Goal: Information Seeking & Learning: Learn about a topic

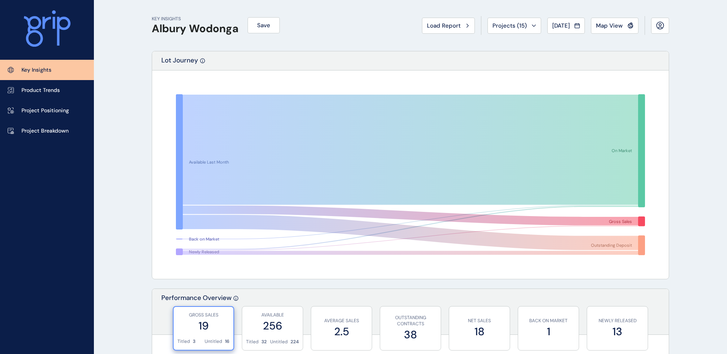
click at [412, 26] on div "KEY INSIGHTS Albury Wodonga Save Load Report Projects ( 15 ) [DATE] 2025 < > Ja…" at bounding box center [410, 25] width 517 height 51
click at [436, 25] on span "Load Report" at bounding box center [444, 26] width 34 height 8
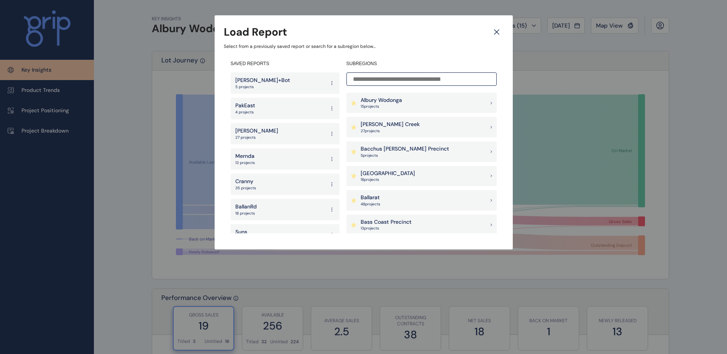
click at [286, 131] on div "[PERSON_NAME] 27 projects" at bounding box center [285, 133] width 109 height 21
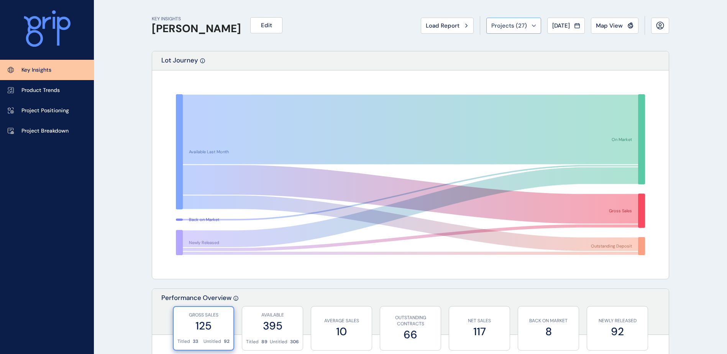
click at [499, 26] on span "Projects ( 27 )" at bounding box center [509, 26] width 36 height 8
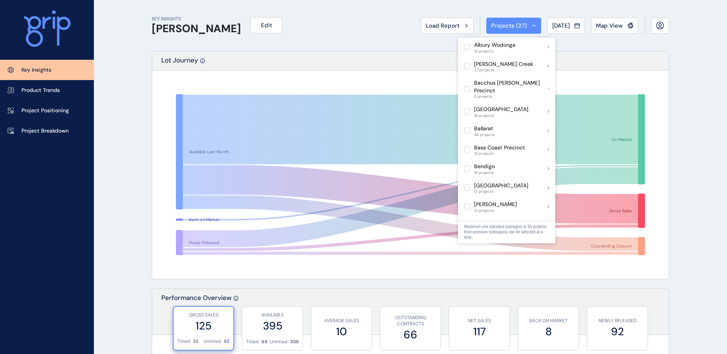
click at [499, 26] on span "Projects ( 27 )" at bounding box center [509, 26] width 36 height 8
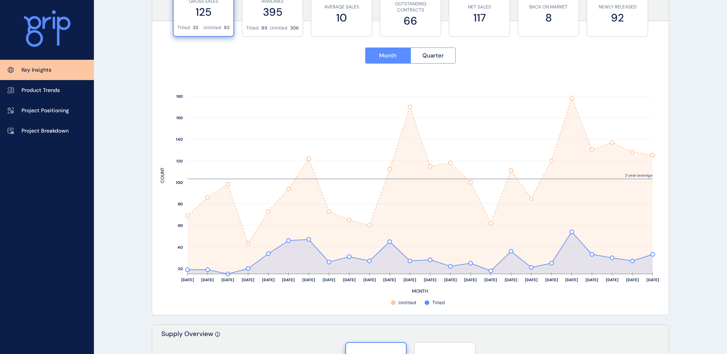
scroll to position [268, 0]
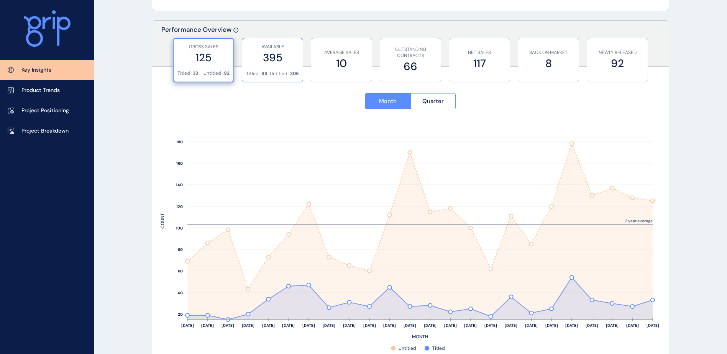
click at [277, 60] on label "395" at bounding box center [272, 57] width 53 height 15
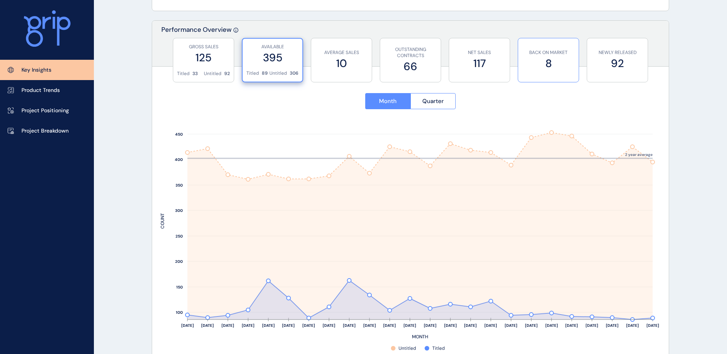
click at [539, 66] on label "8" at bounding box center [548, 63] width 53 height 15
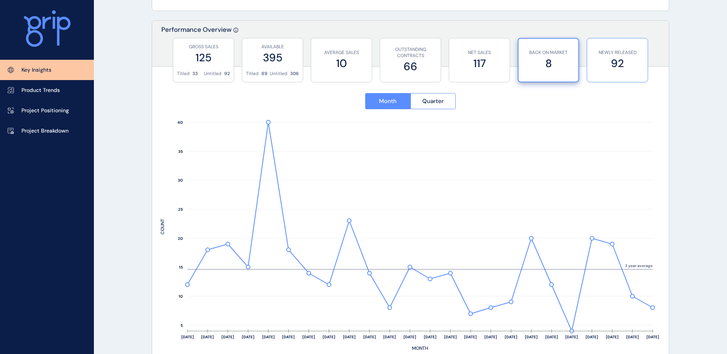
click at [594, 69] on label "92" at bounding box center [617, 63] width 53 height 15
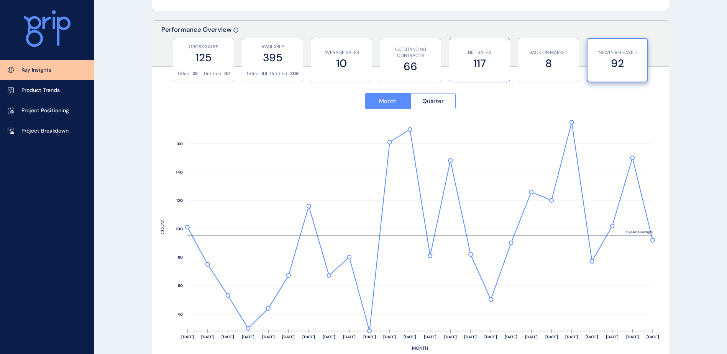
click at [487, 74] on div "NET SALES 117" at bounding box center [479, 60] width 53 height 44
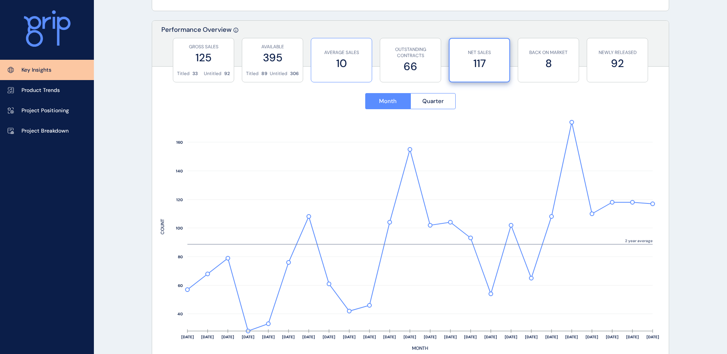
click at [348, 69] on label "10" at bounding box center [341, 63] width 53 height 15
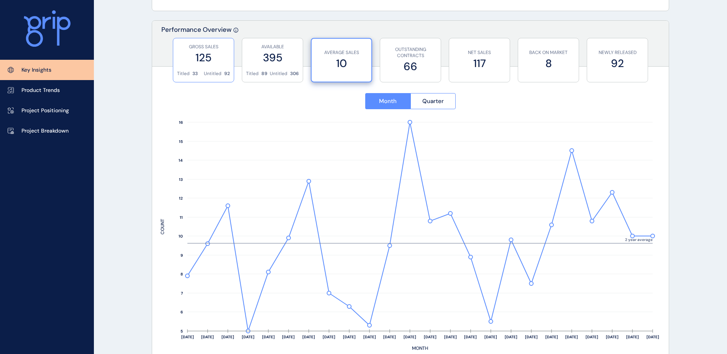
click at [177, 70] on div "GROSS SALES 125" at bounding box center [203, 54] width 53 height 32
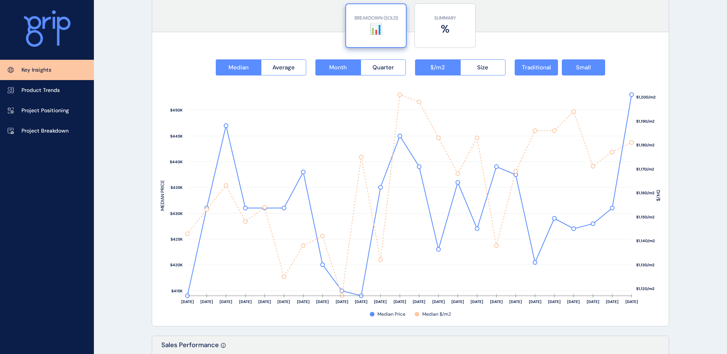
scroll to position [958, 0]
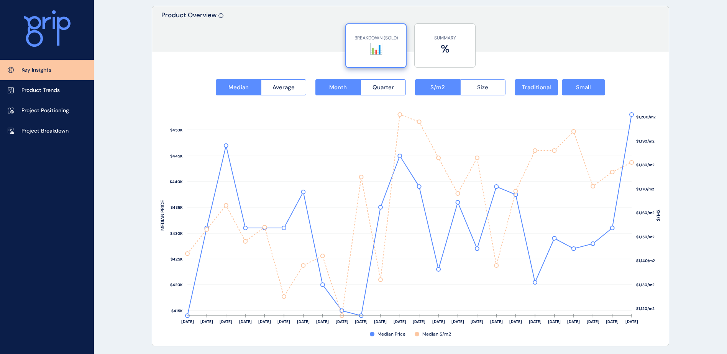
click at [477, 89] on span "Size" at bounding box center [482, 88] width 11 height 8
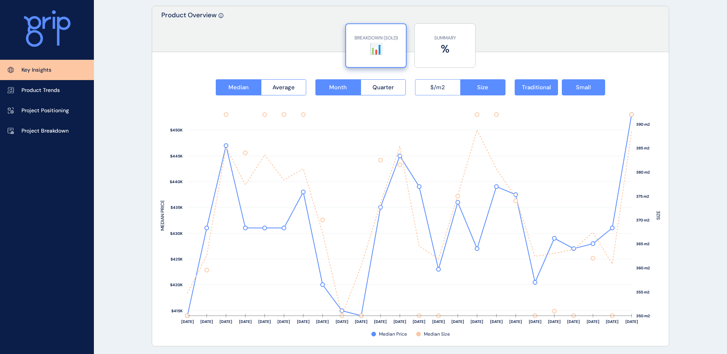
click at [456, 88] on button "$/m2" at bounding box center [437, 87] width 45 height 16
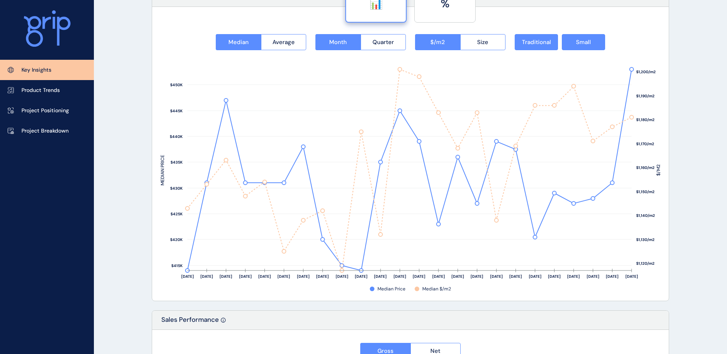
scroll to position [996, 0]
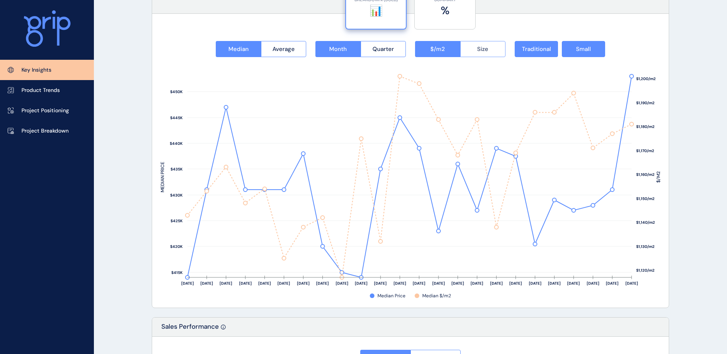
click at [484, 52] on span "Size" at bounding box center [482, 49] width 11 height 8
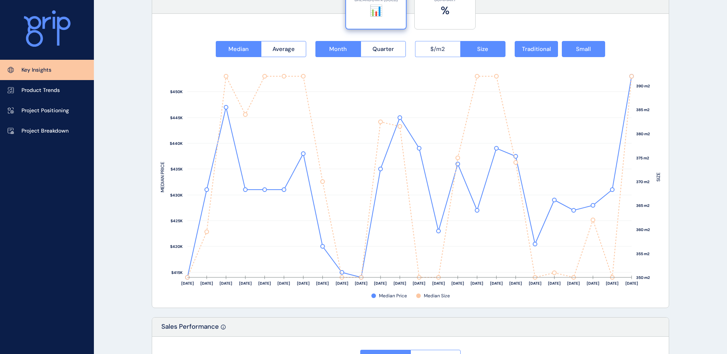
click at [444, 50] on span "$/m2" at bounding box center [437, 49] width 15 height 8
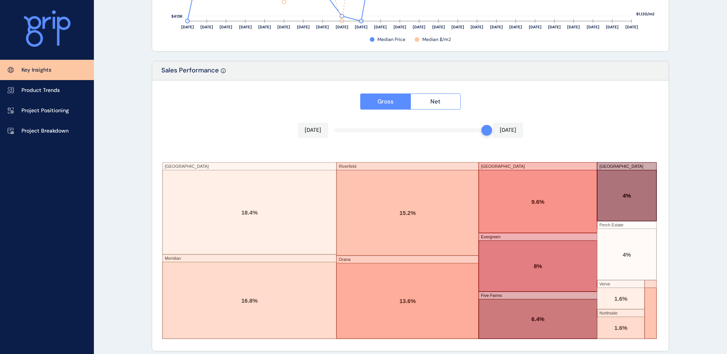
scroll to position [1259, 0]
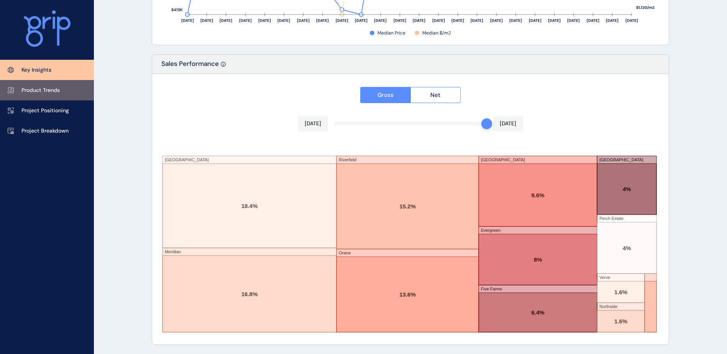
drag, startPoint x: 58, startPoint y: 95, endPoint x: 86, endPoint y: 106, distance: 29.5
click at [58, 95] on link "Product Trends" at bounding box center [47, 90] width 94 height 20
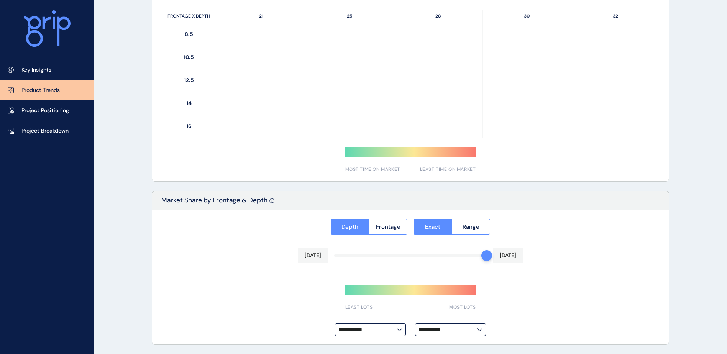
type input "**********"
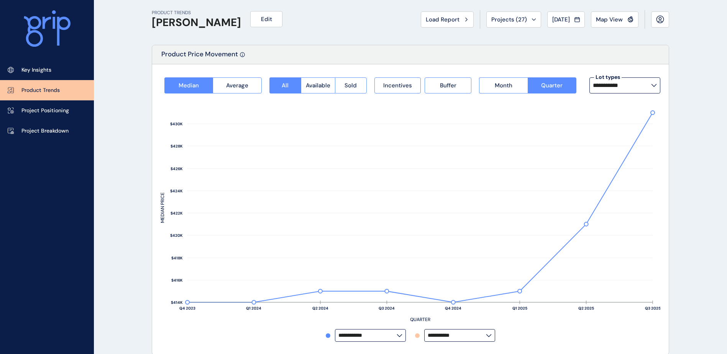
scroll to position [44, 0]
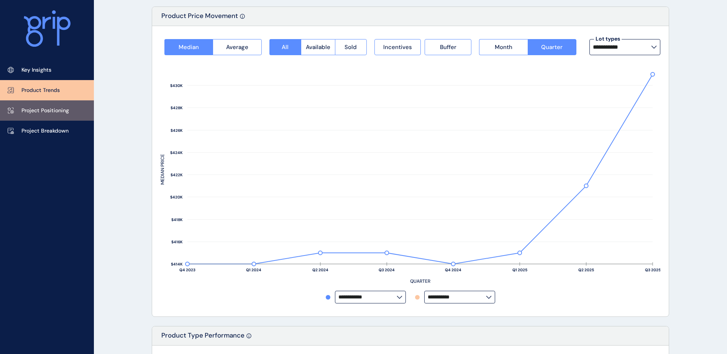
click at [44, 108] on p "Project Positioning" at bounding box center [45, 111] width 48 height 8
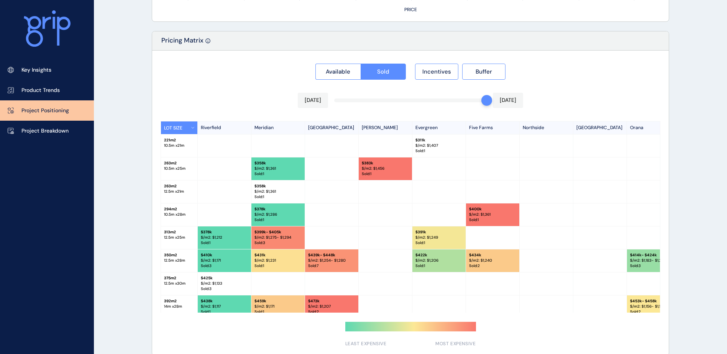
scroll to position [38, 0]
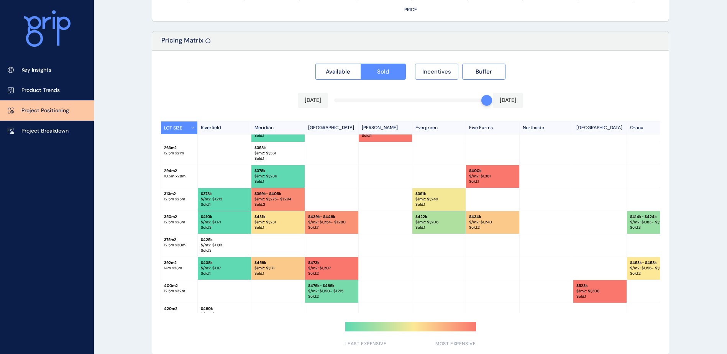
click at [428, 77] on button "Incentives" at bounding box center [436, 72] width 43 height 16
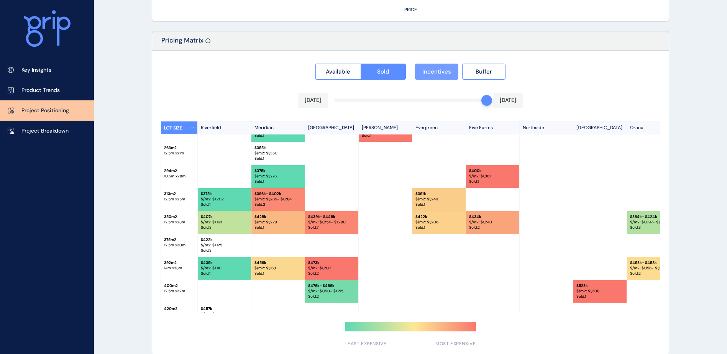
click at [428, 77] on button "Incentives" at bounding box center [436, 72] width 43 height 16
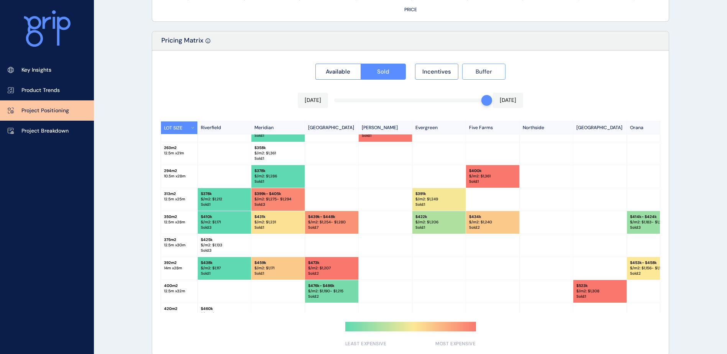
click at [468, 78] on button "Buffer" at bounding box center [483, 72] width 43 height 16
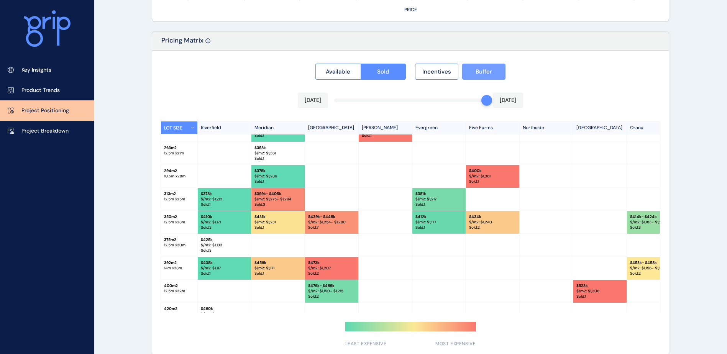
click at [468, 78] on button "Buffer" at bounding box center [483, 72] width 43 height 16
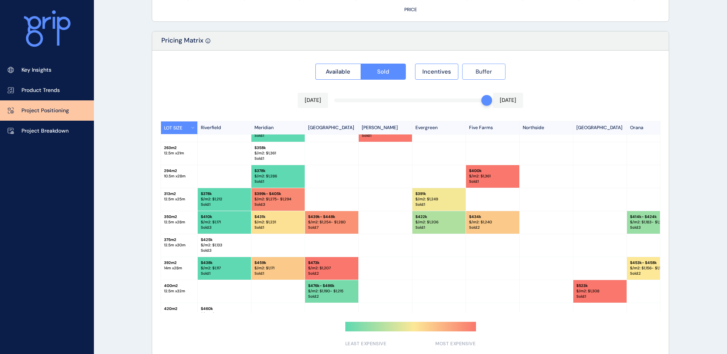
click at [468, 78] on button "Buffer" at bounding box center [483, 72] width 43 height 16
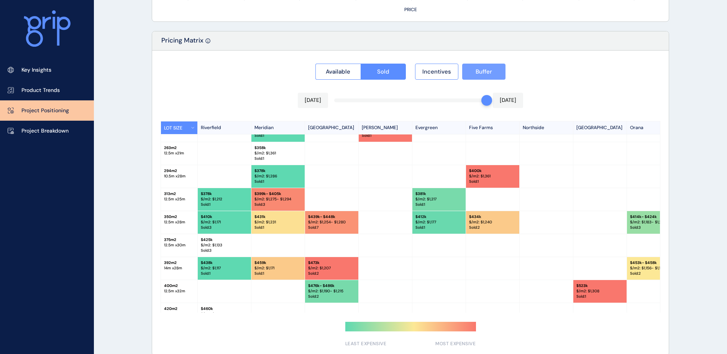
click at [468, 78] on button "Buffer" at bounding box center [483, 72] width 43 height 16
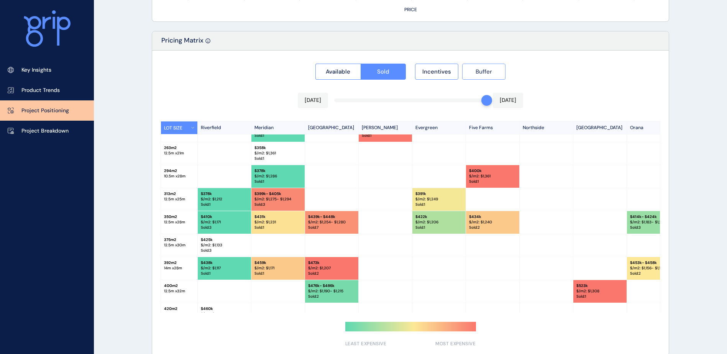
click at [468, 78] on button "Buffer" at bounding box center [483, 72] width 43 height 16
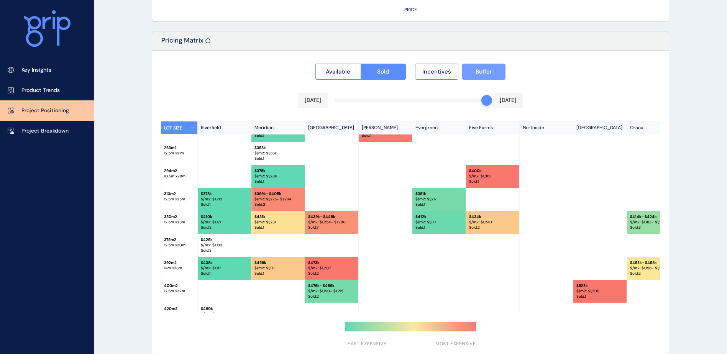
click at [468, 78] on button "Buffer" at bounding box center [483, 72] width 43 height 16
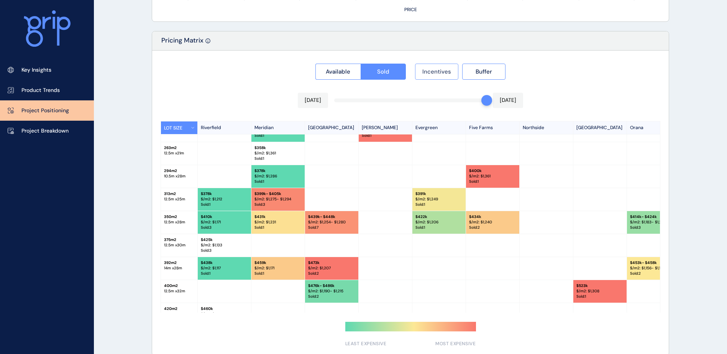
click at [434, 75] on span "Incentives" at bounding box center [436, 72] width 29 height 8
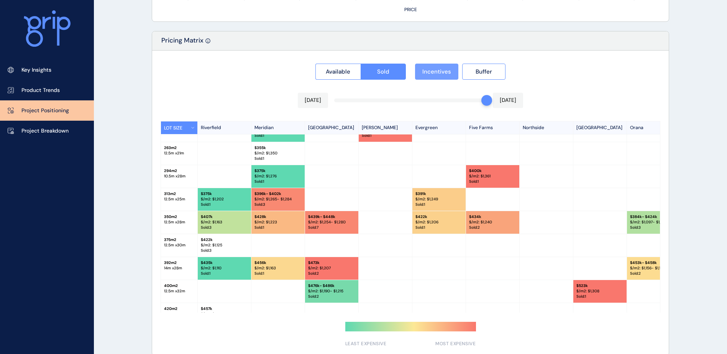
click at [434, 75] on span "Incentives" at bounding box center [436, 72] width 29 height 8
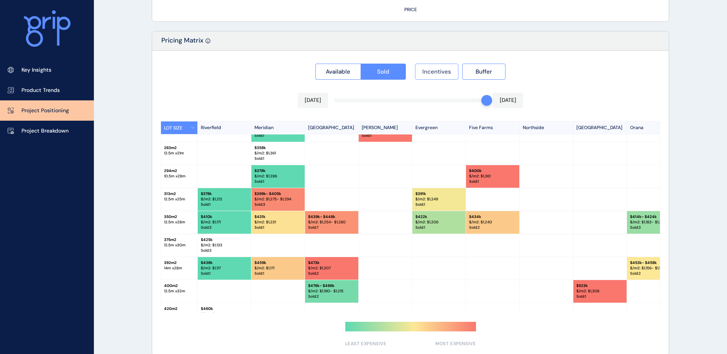
click at [434, 75] on span "Incentives" at bounding box center [436, 72] width 29 height 8
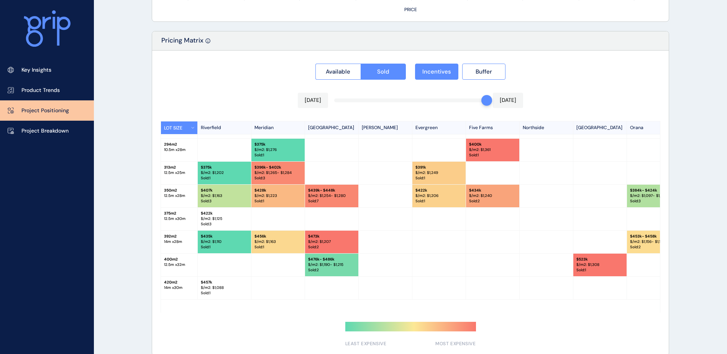
scroll to position [115, 0]
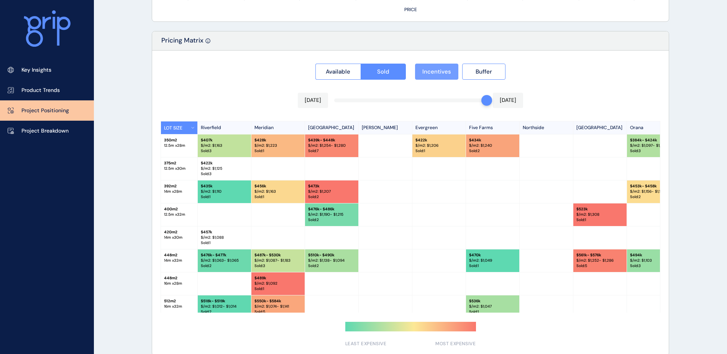
click at [428, 77] on button "Incentives" at bounding box center [436, 72] width 43 height 16
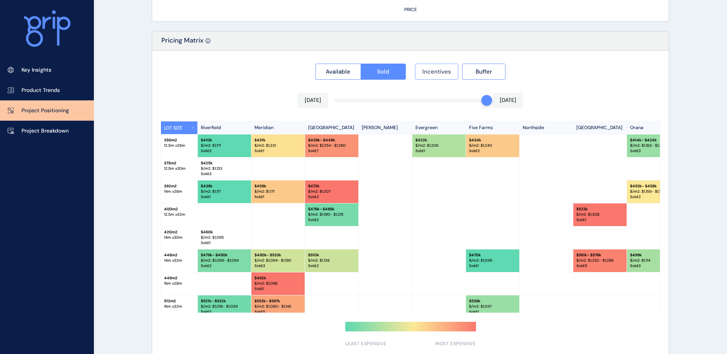
click at [428, 77] on button "Incentives" at bounding box center [436, 72] width 43 height 16
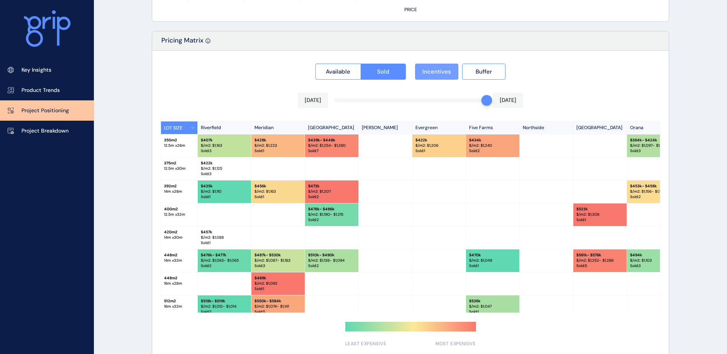
click at [428, 77] on button "Incentives" at bounding box center [436, 72] width 43 height 16
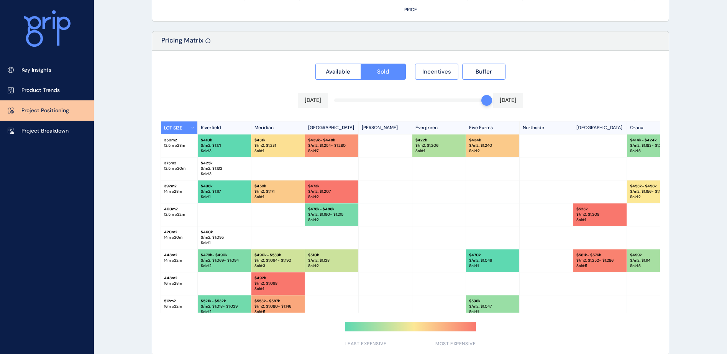
click at [428, 77] on button "Incentives" at bounding box center [436, 72] width 43 height 16
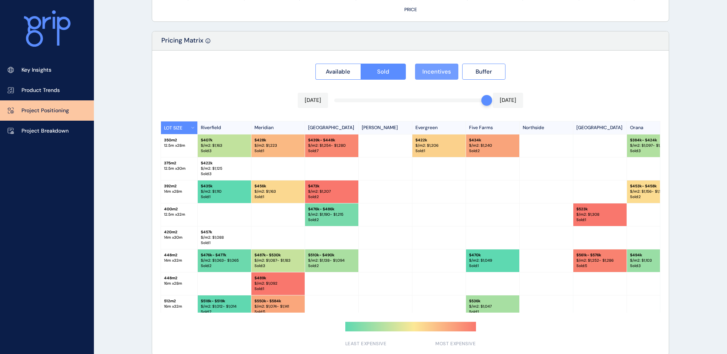
click at [428, 77] on button "Incentives" at bounding box center [436, 72] width 43 height 16
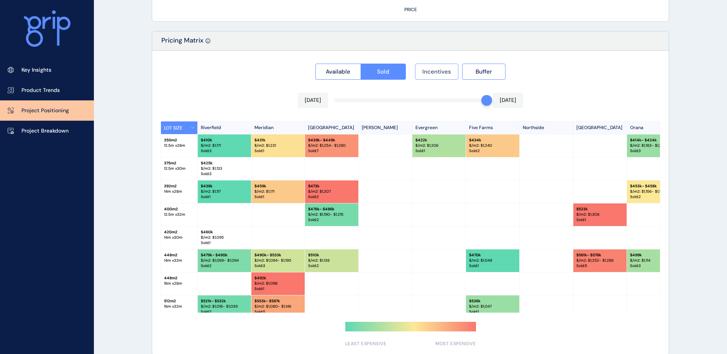
click at [428, 77] on button "Incentives" at bounding box center [436, 72] width 43 height 16
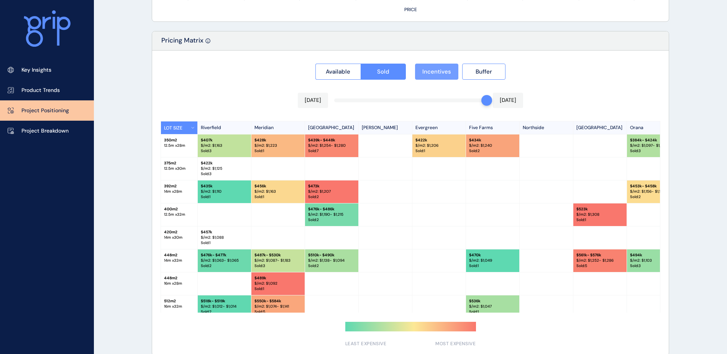
click at [428, 77] on button "Incentives" at bounding box center [436, 72] width 43 height 16
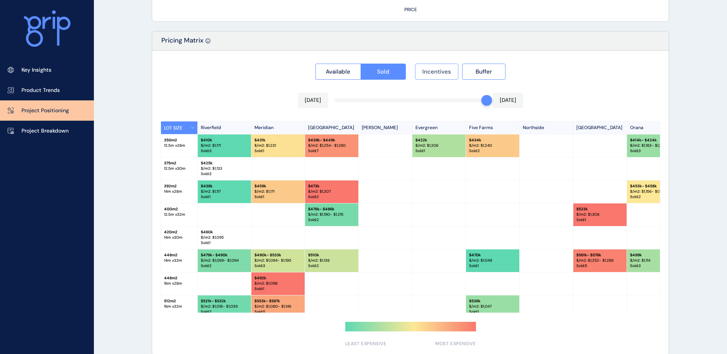
click at [428, 77] on button "Incentives" at bounding box center [436, 72] width 43 height 16
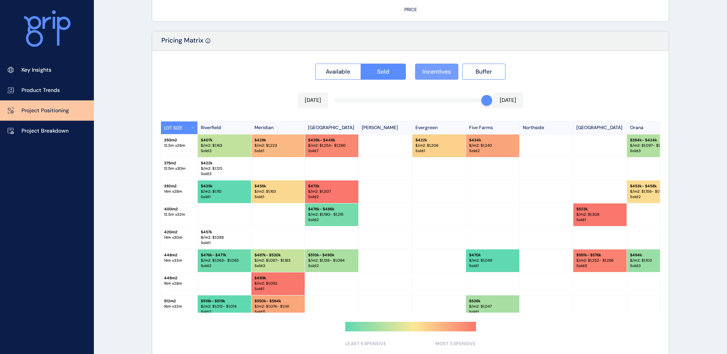
click at [428, 77] on button "Incentives" at bounding box center [436, 72] width 43 height 16
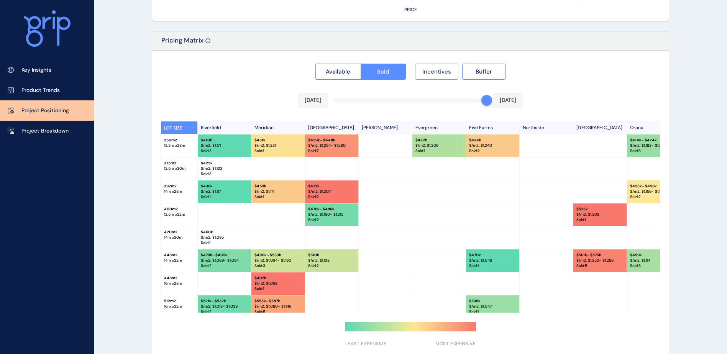
click at [428, 77] on button "Incentives" at bounding box center [436, 72] width 43 height 16
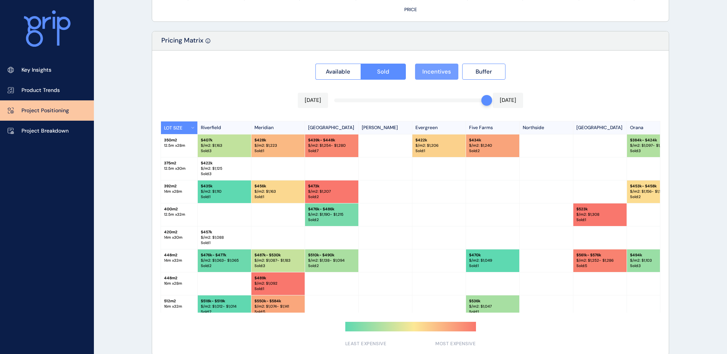
click at [428, 77] on button "Incentives" at bounding box center [436, 72] width 43 height 16
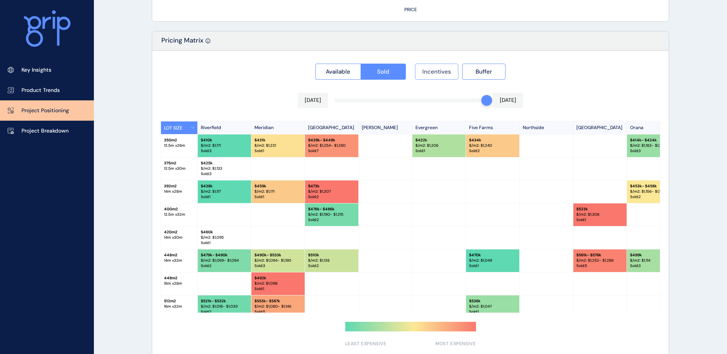
click at [428, 77] on button "Incentives" at bounding box center [436, 72] width 43 height 16
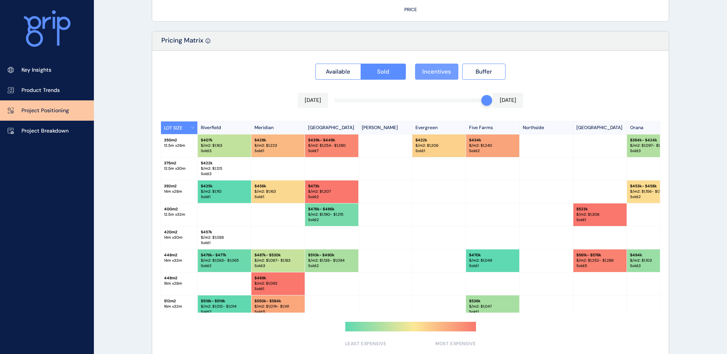
click at [428, 77] on button "Incentives" at bounding box center [436, 72] width 43 height 16
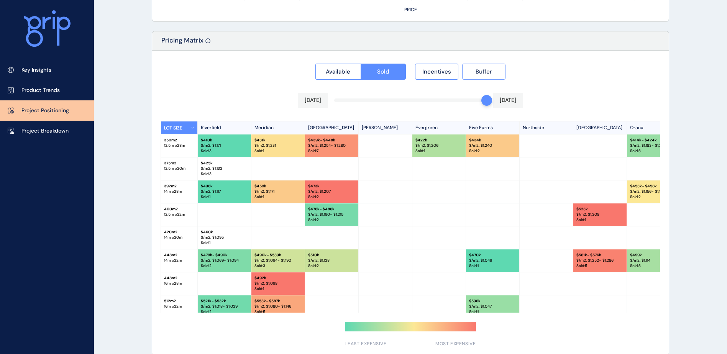
click at [467, 75] on button "Buffer" at bounding box center [483, 72] width 43 height 16
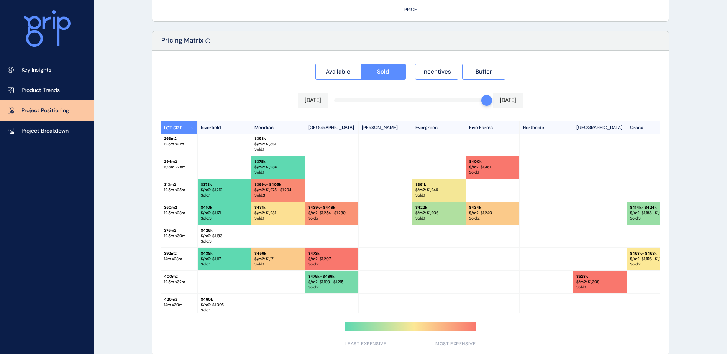
scroll to position [46, 0]
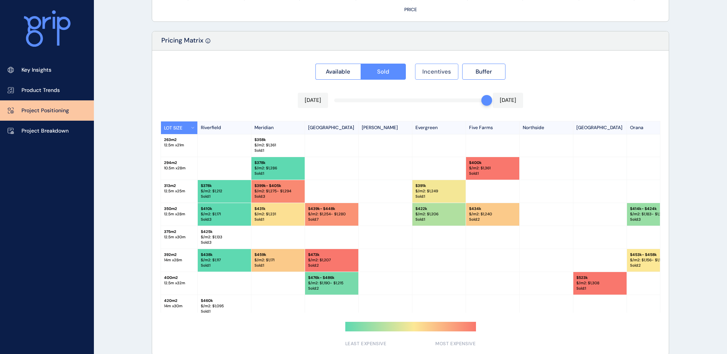
click at [436, 69] on span "Incentives" at bounding box center [436, 72] width 29 height 8
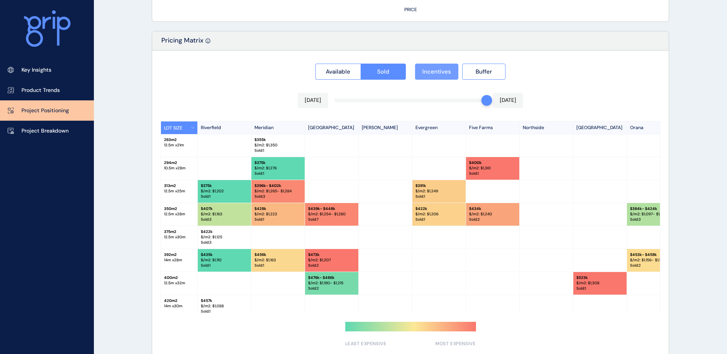
click at [436, 70] on span "Incentives" at bounding box center [436, 72] width 29 height 8
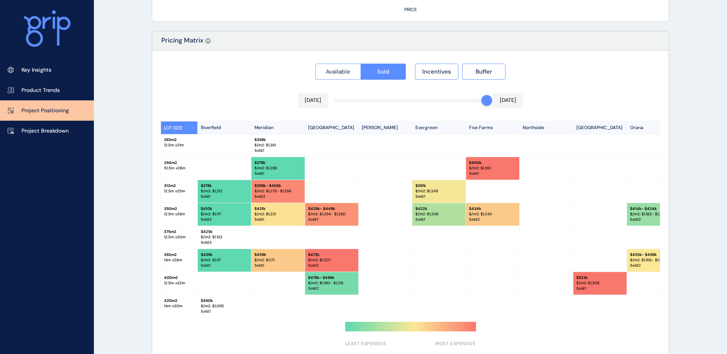
click at [349, 71] on span "Available" at bounding box center [338, 72] width 25 height 8
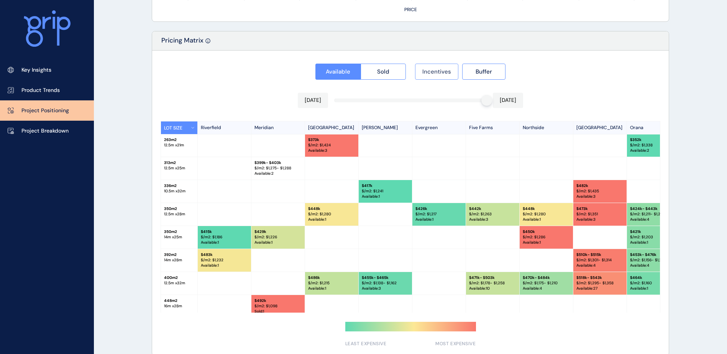
click at [446, 69] on span "Incentives" at bounding box center [436, 72] width 29 height 8
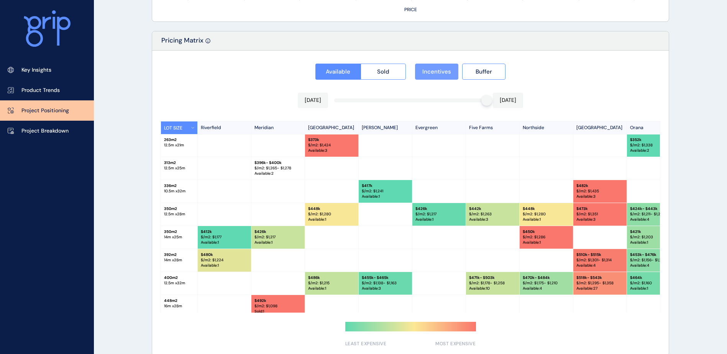
click at [446, 69] on span "Incentives" at bounding box center [436, 72] width 29 height 8
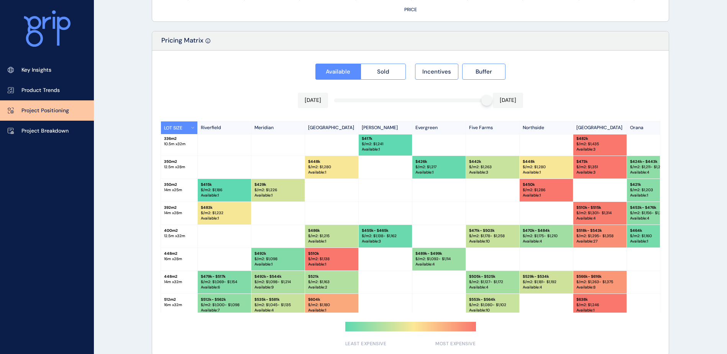
scroll to position [100, 0]
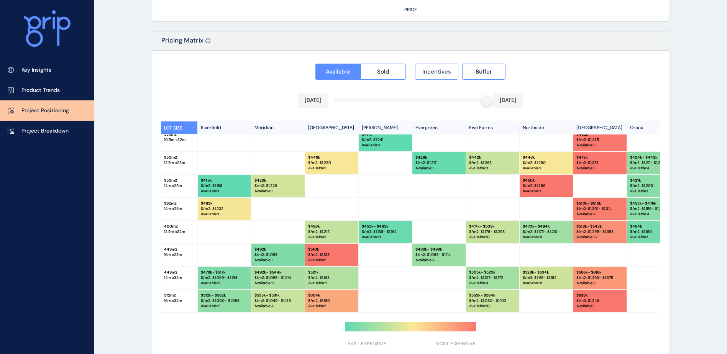
click at [443, 74] on span "Incentives" at bounding box center [436, 72] width 29 height 8
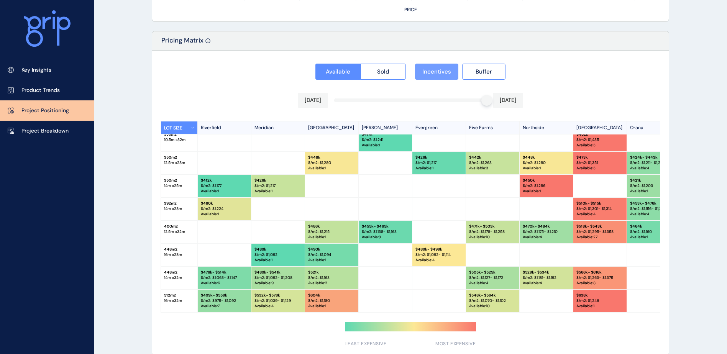
click at [443, 74] on span "Incentives" at bounding box center [436, 72] width 29 height 8
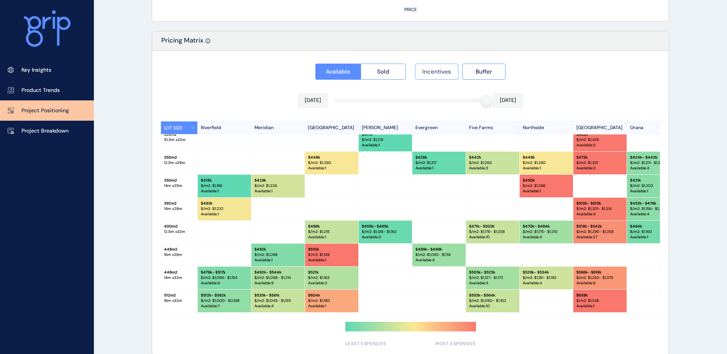
click at [443, 74] on span "Incentives" at bounding box center [436, 72] width 29 height 8
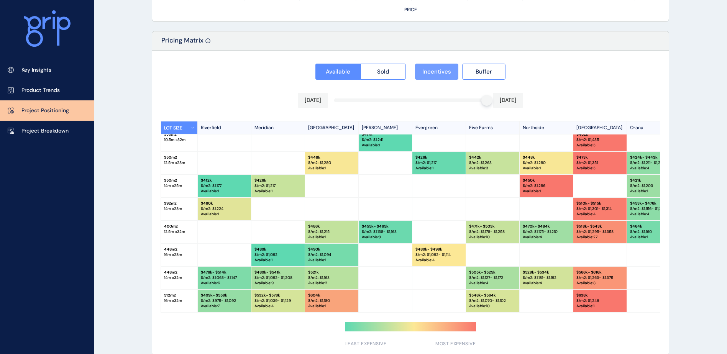
click at [443, 74] on span "Incentives" at bounding box center [436, 72] width 29 height 8
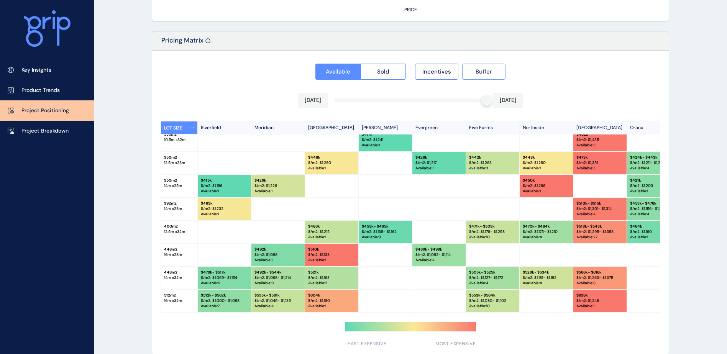
click at [497, 72] on button "Buffer" at bounding box center [483, 72] width 43 height 16
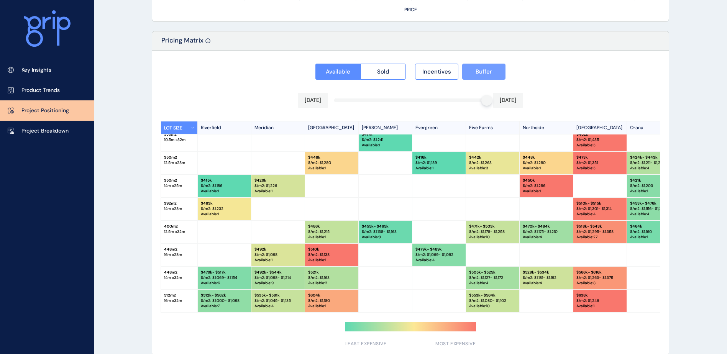
click at [497, 72] on button "Buffer" at bounding box center [483, 72] width 43 height 16
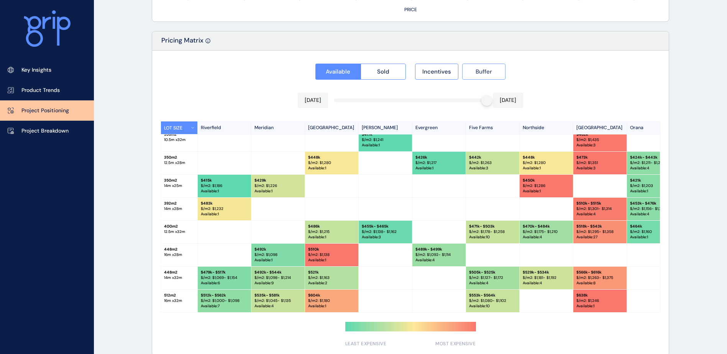
click at [497, 72] on button "Buffer" at bounding box center [483, 72] width 43 height 16
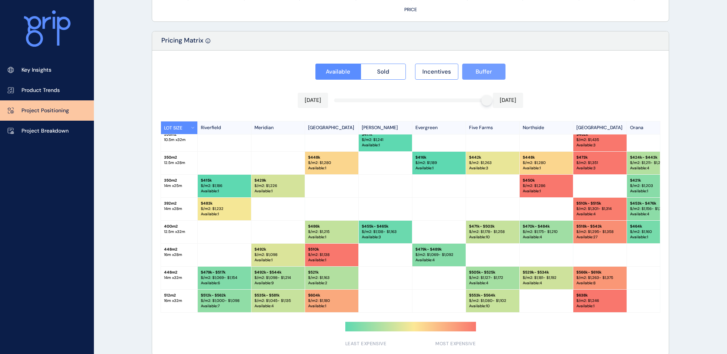
click at [497, 72] on button "Buffer" at bounding box center [483, 72] width 43 height 16
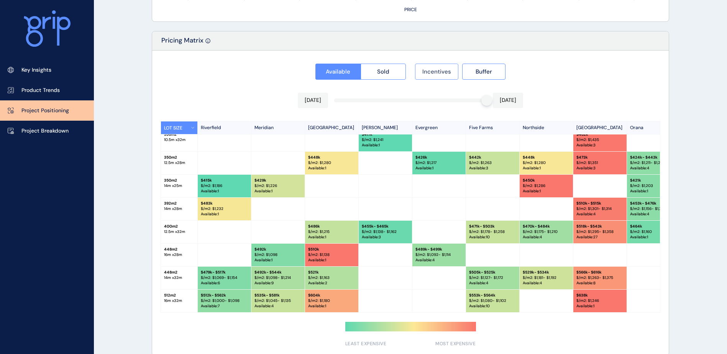
click at [456, 71] on button "Incentives" at bounding box center [436, 72] width 43 height 16
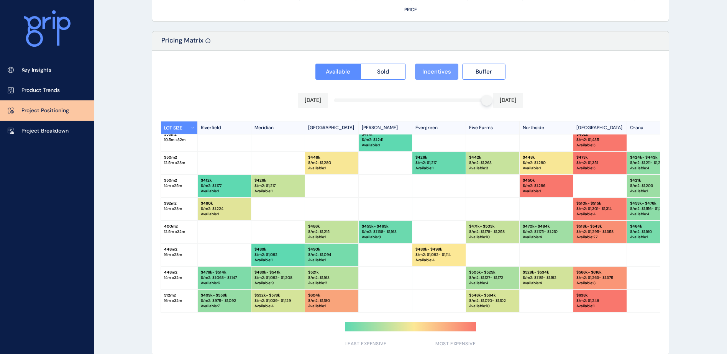
click at [456, 71] on button "Incentives" at bounding box center [436, 72] width 43 height 16
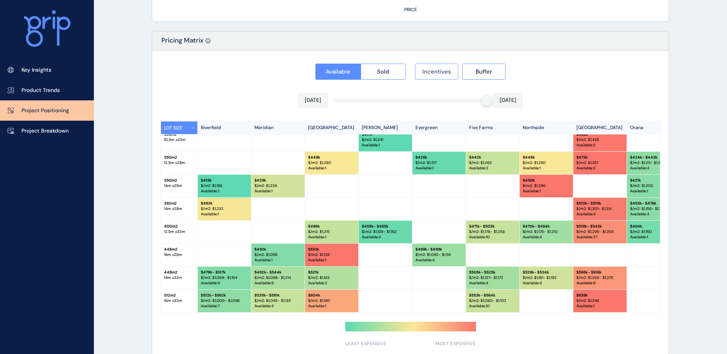
click at [456, 71] on button "Incentives" at bounding box center [436, 72] width 43 height 16
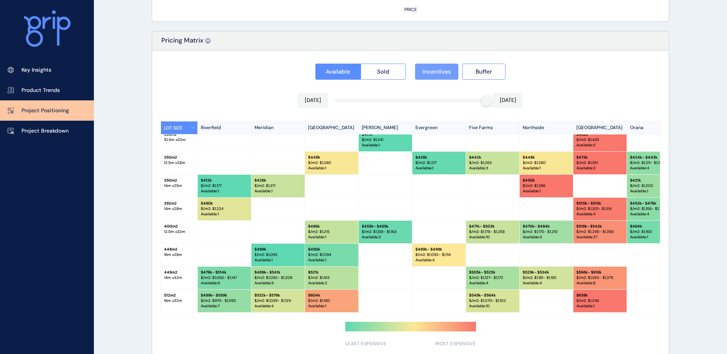
click at [456, 71] on button "Incentives" at bounding box center [436, 72] width 43 height 16
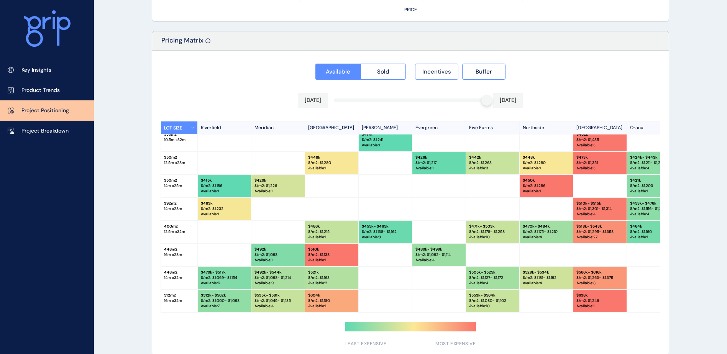
click at [456, 71] on button "Incentives" at bounding box center [436, 72] width 43 height 16
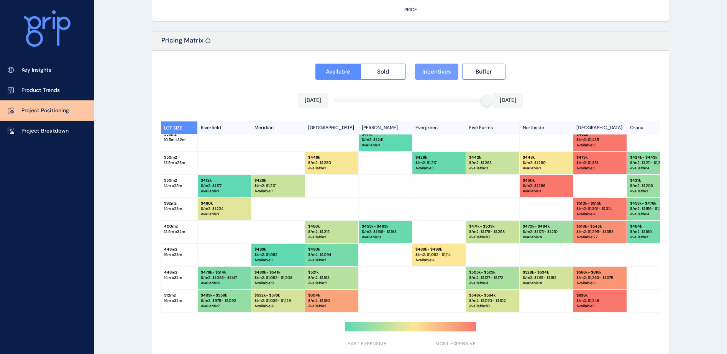
click at [456, 71] on button "Incentives" at bounding box center [436, 72] width 43 height 16
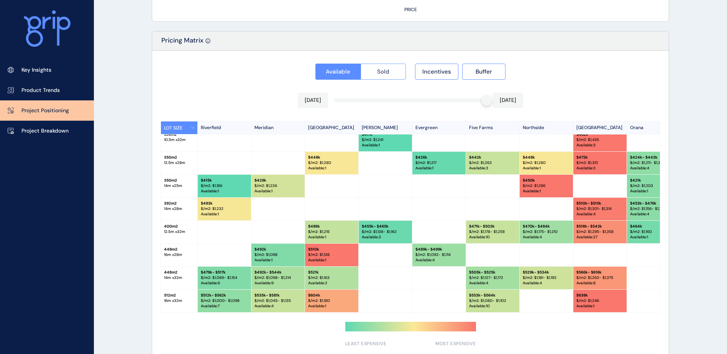
click at [381, 74] on span "Sold" at bounding box center [383, 72] width 12 height 8
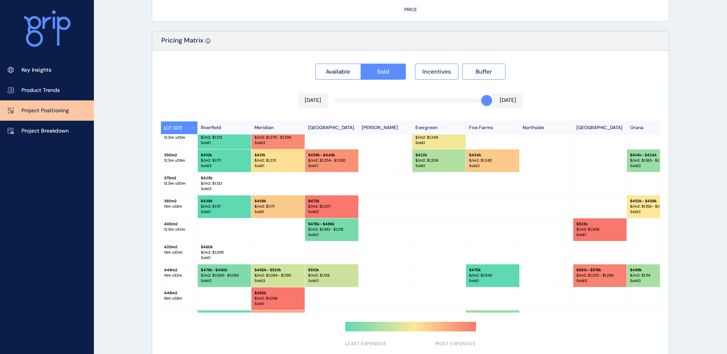
scroll to position [123, 0]
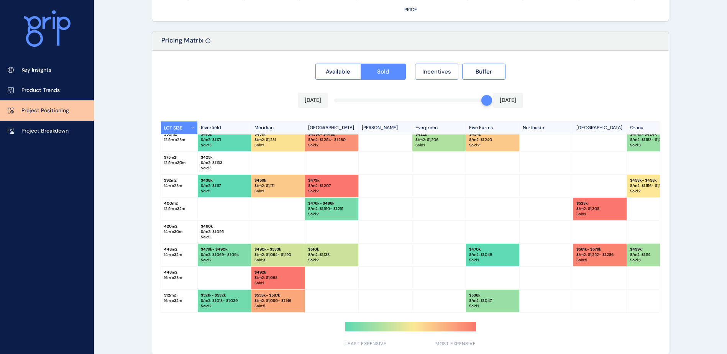
click at [441, 77] on button "Incentives" at bounding box center [436, 72] width 43 height 16
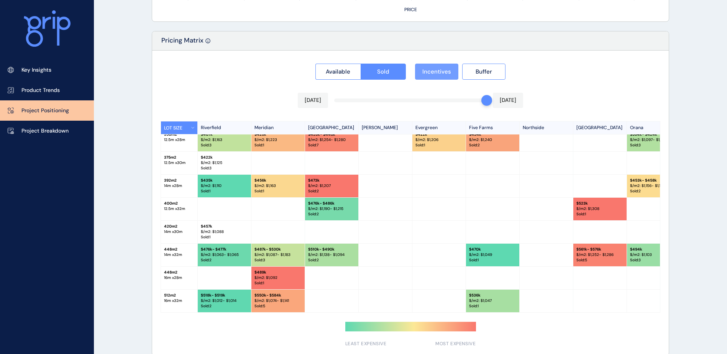
click at [441, 77] on button "Incentives" at bounding box center [436, 72] width 43 height 16
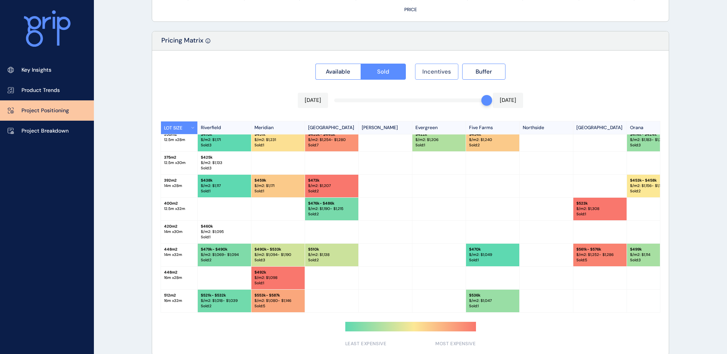
click at [441, 77] on button "Incentives" at bounding box center [436, 72] width 43 height 16
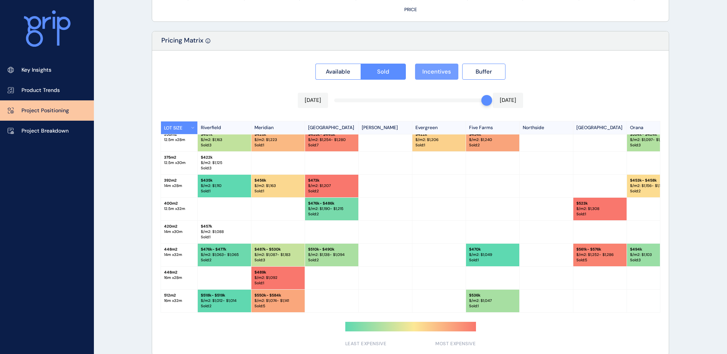
click at [441, 77] on button "Incentives" at bounding box center [436, 72] width 43 height 16
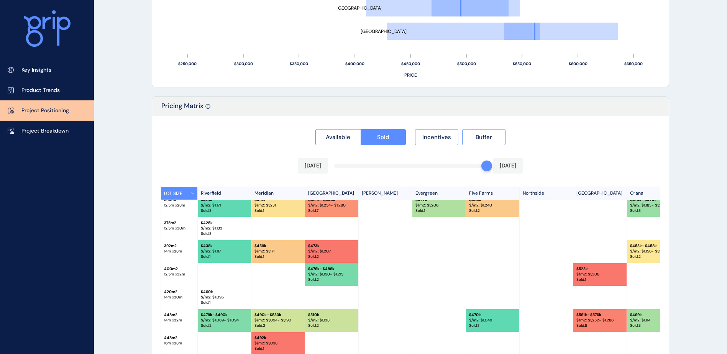
scroll to position [85, 0]
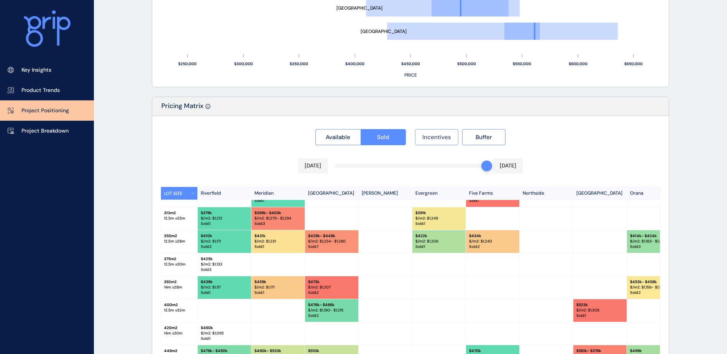
click at [436, 134] on span "Incentives" at bounding box center [436, 137] width 29 height 8
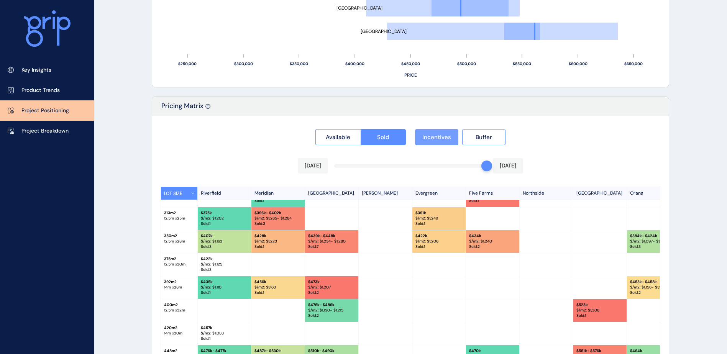
click at [436, 136] on span "Incentives" at bounding box center [436, 137] width 29 height 8
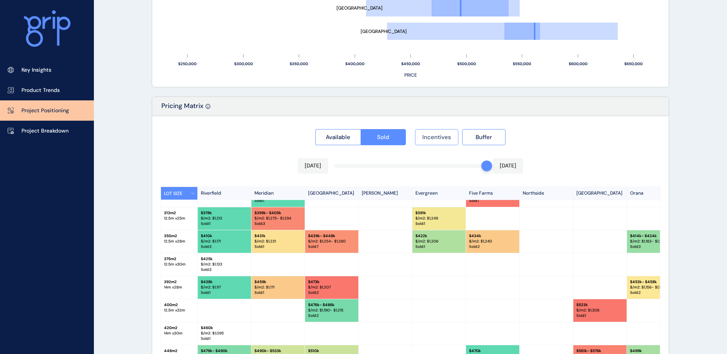
click at [436, 136] on span "Incentives" at bounding box center [436, 137] width 29 height 8
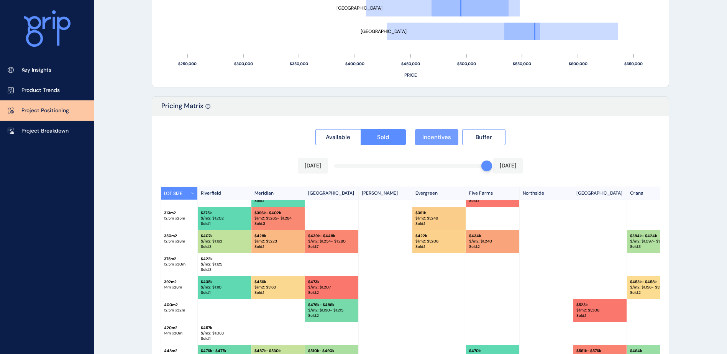
click at [436, 136] on span "Incentives" at bounding box center [436, 137] width 29 height 8
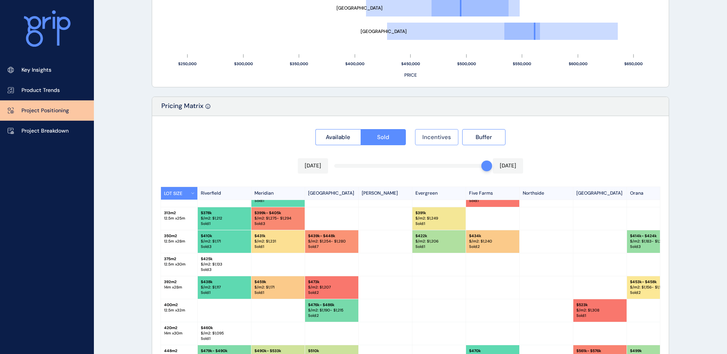
click at [436, 136] on span "Incentives" at bounding box center [436, 137] width 29 height 8
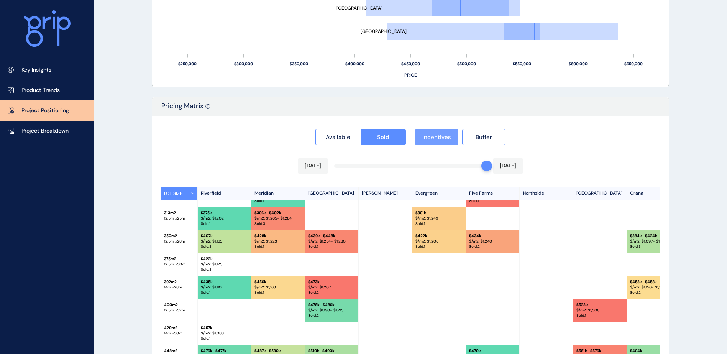
click at [436, 136] on span "Incentives" at bounding box center [436, 137] width 29 height 8
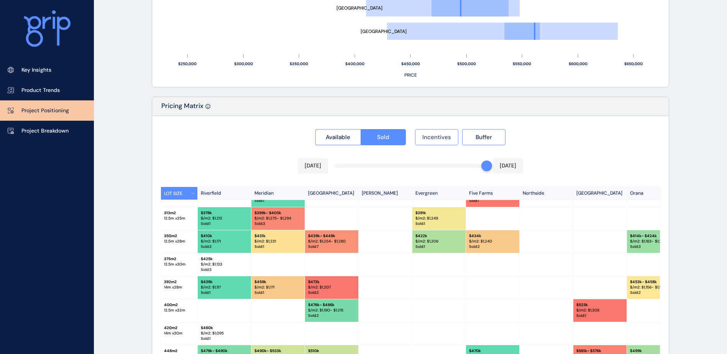
click at [436, 136] on span "Incentives" at bounding box center [436, 137] width 29 height 8
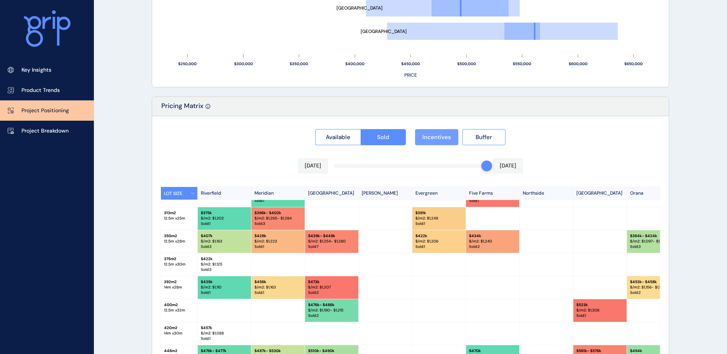
click at [436, 136] on span "Incentives" at bounding box center [436, 137] width 29 height 8
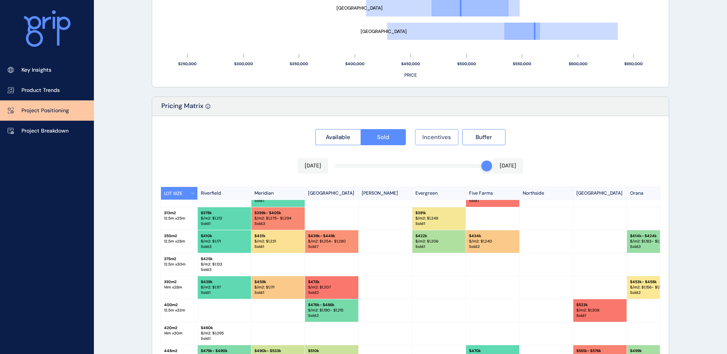
click at [437, 136] on span "Incentives" at bounding box center [436, 137] width 29 height 8
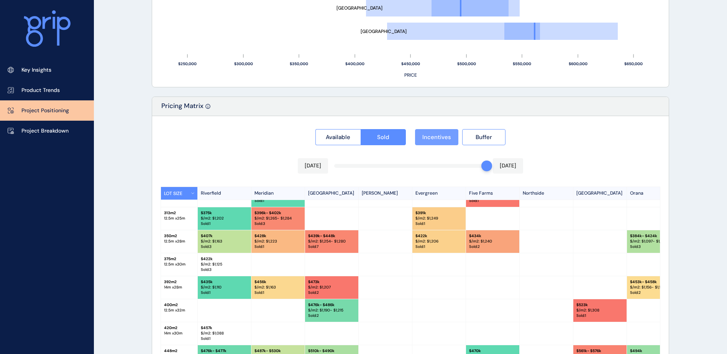
click at [437, 136] on span "Incentives" at bounding box center [436, 137] width 29 height 8
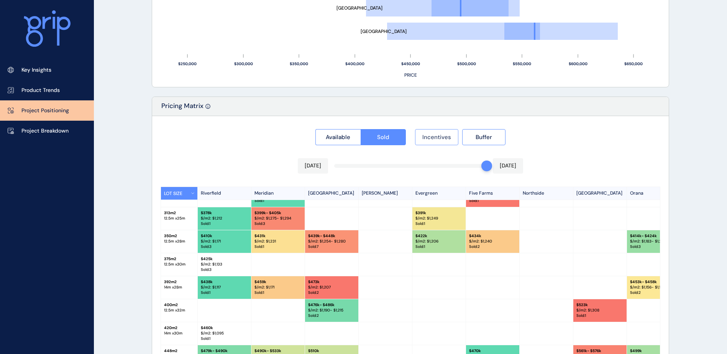
click at [437, 136] on span "Incentives" at bounding box center [436, 137] width 29 height 8
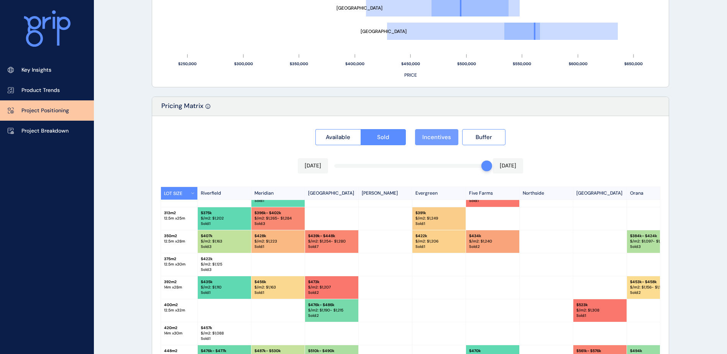
click at [437, 136] on span "Incentives" at bounding box center [436, 137] width 29 height 8
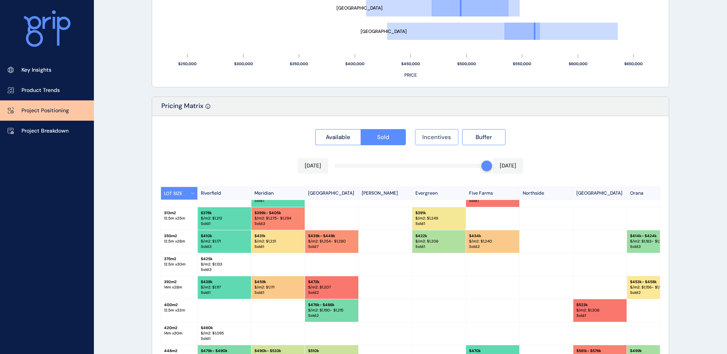
click at [437, 136] on span "Incentives" at bounding box center [436, 137] width 29 height 8
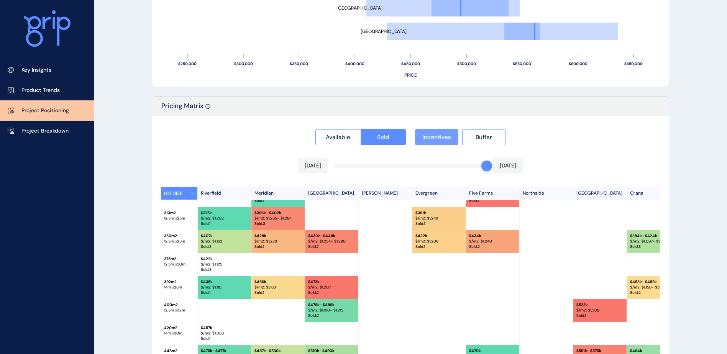
click at [437, 136] on span "Incentives" at bounding box center [436, 137] width 29 height 8
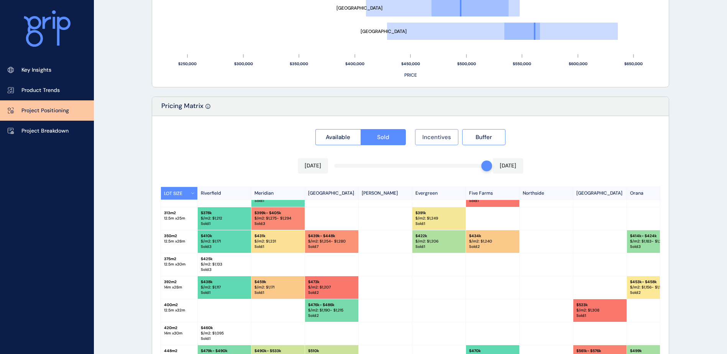
click at [437, 136] on span "Incentives" at bounding box center [436, 137] width 29 height 8
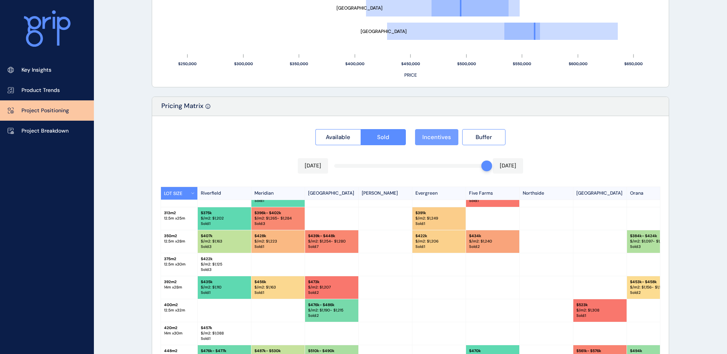
click at [437, 136] on span "Incentives" at bounding box center [436, 137] width 29 height 8
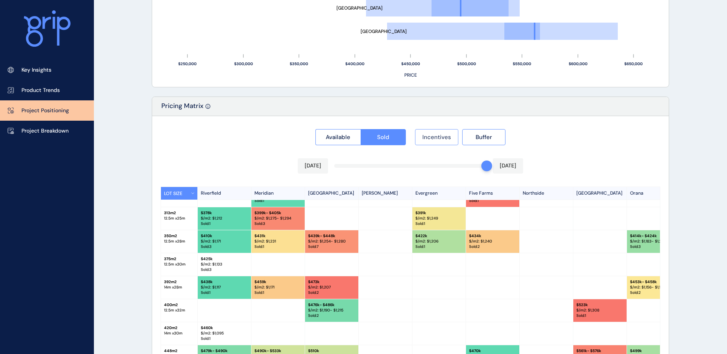
click at [437, 136] on span "Incentives" at bounding box center [436, 137] width 29 height 8
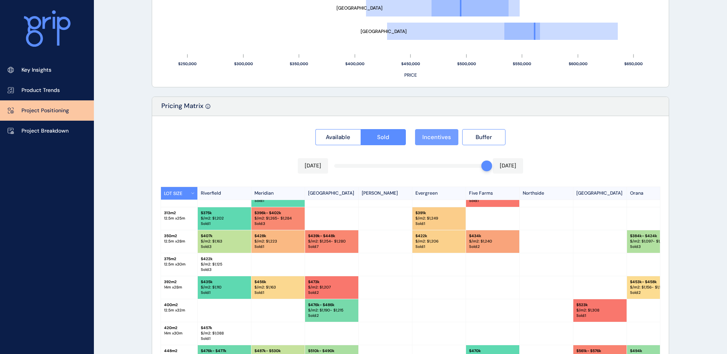
click at [437, 136] on span "Incentives" at bounding box center [436, 137] width 29 height 8
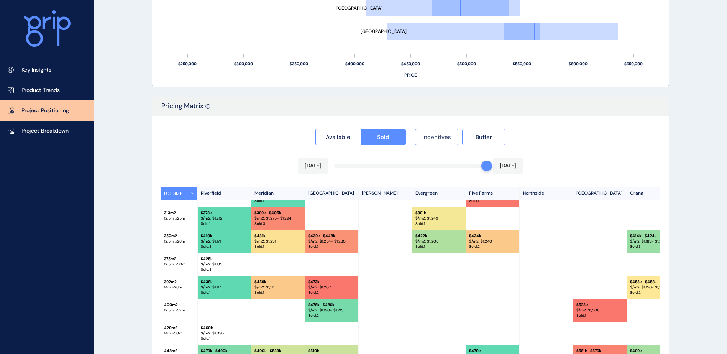
click at [437, 136] on span "Incentives" at bounding box center [436, 137] width 29 height 8
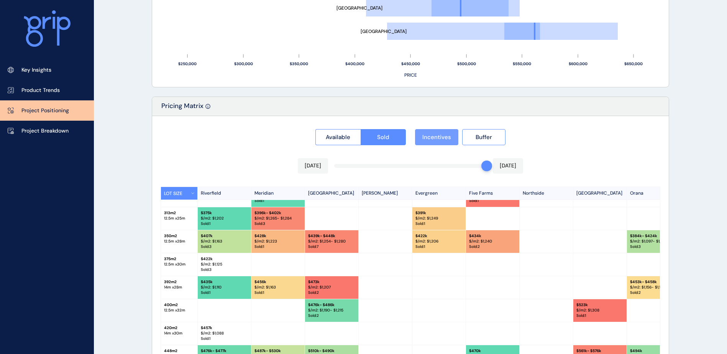
click at [437, 136] on span "Incentives" at bounding box center [436, 137] width 29 height 8
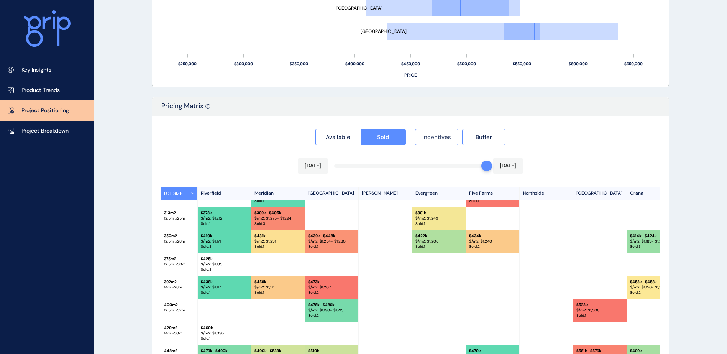
click at [437, 136] on span "Incentives" at bounding box center [436, 137] width 29 height 8
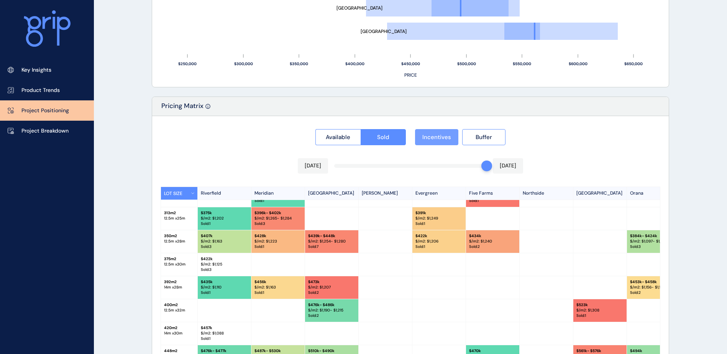
click at [437, 136] on span "Incentives" at bounding box center [436, 137] width 29 height 8
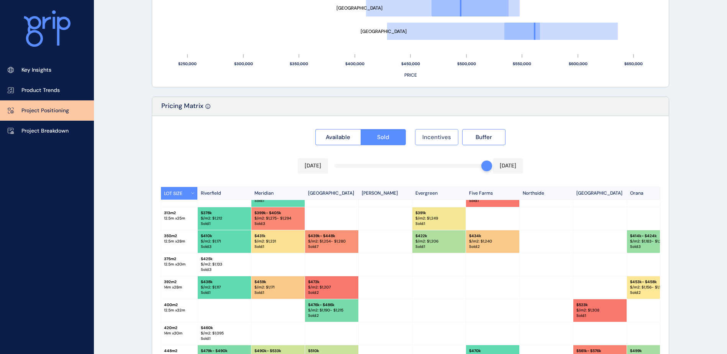
click at [437, 136] on span "Incentives" at bounding box center [436, 137] width 29 height 8
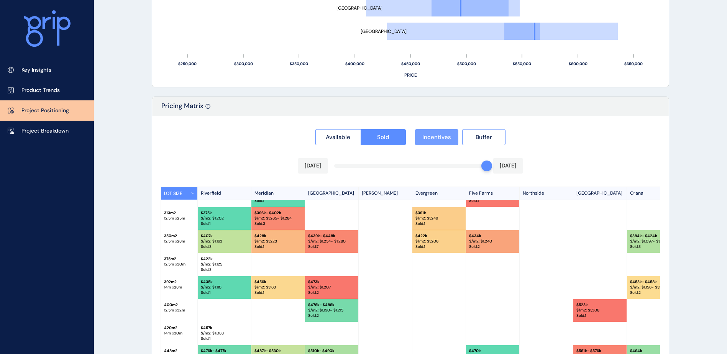
click at [437, 136] on span "Incentives" at bounding box center [436, 137] width 29 height 8
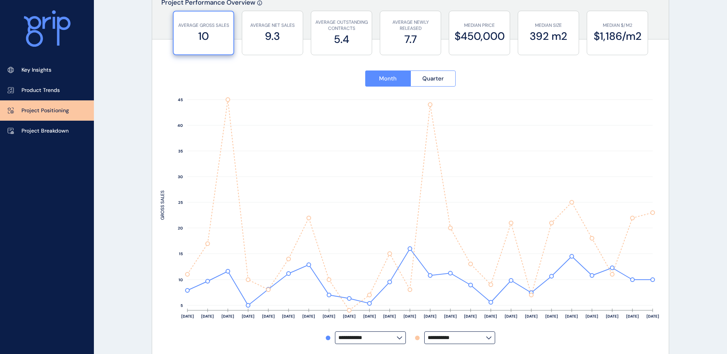
scroll to position [56, 0]
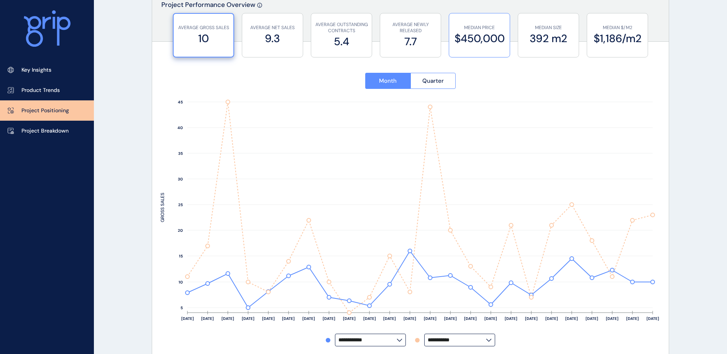
click at [480, 34] on label "$450,000" at bounding box center [479, 38] width 53 height 15
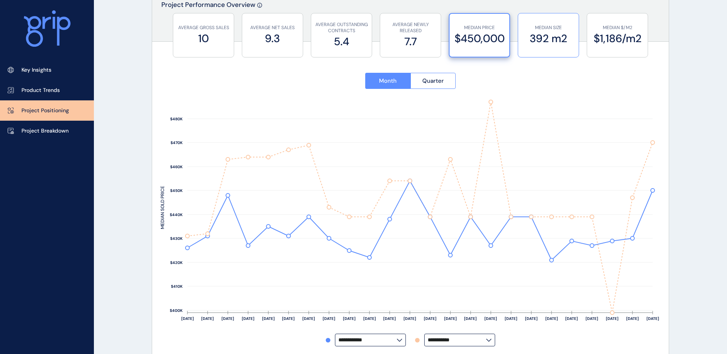
click at [569, 44] on label "392 m2" at bounding box center [548, 38] width 53 height 15
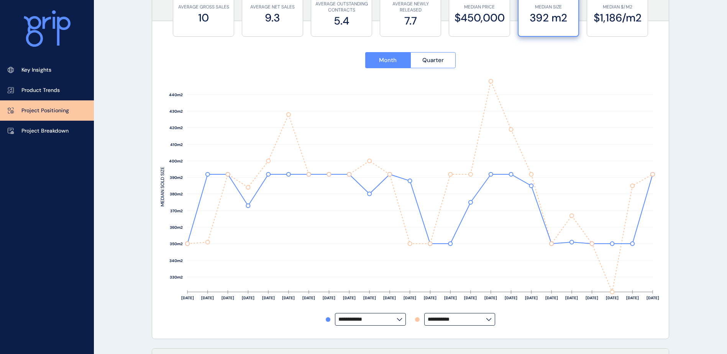
scroll to position [0, 0]
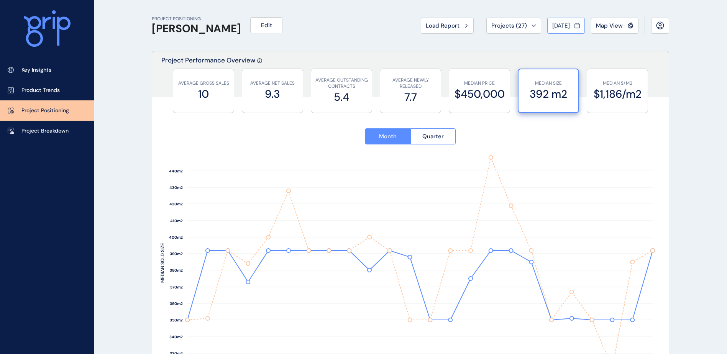
click at [560, 33] on button "[DATE]" at bounding box center [566, 26] width 38 height 16
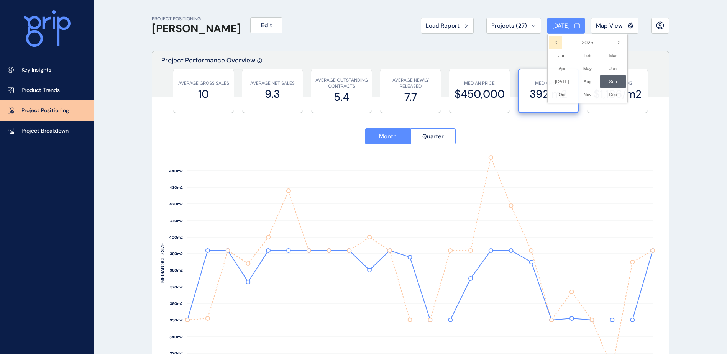
click at [551, 43] on icon "<" at bounding box center [555, 42] width 13 height 13
click at [605, 85] on li "Sep No report is available for this period. New months are usually published 5 …" at bounding box center [613, 81] width 26 height 13
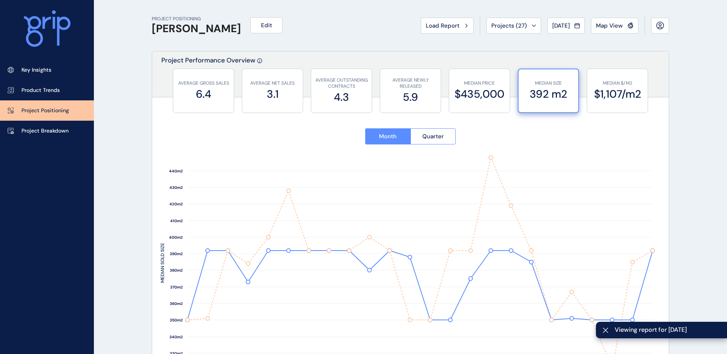
scroll to position [39, 0]
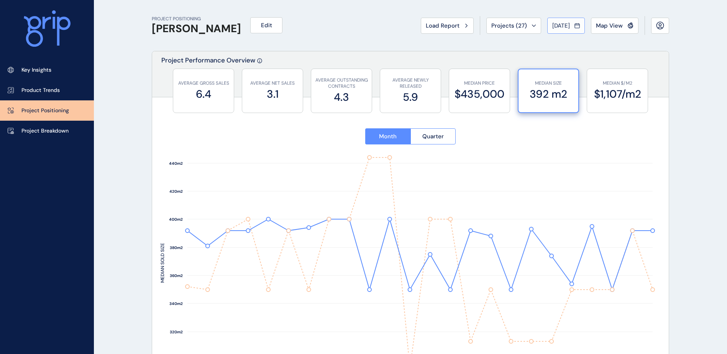
click at [577, 29] on icon at bounding box center [576, 26] width 5 height 8
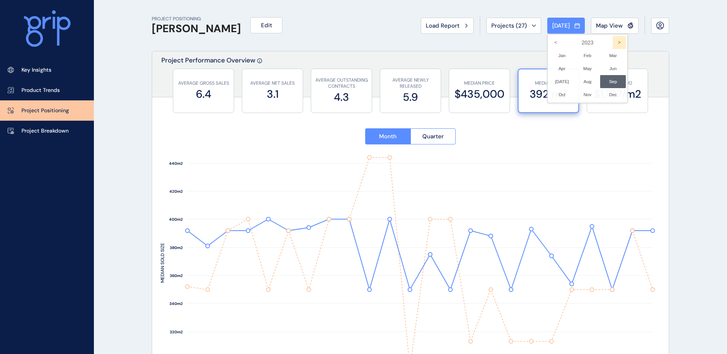
click at [613, 44] on icon ">" at bounding box center [619, 42] width 13 height 13
drag, startPoint x: 610, startPoint y: 44, endPoint x: 605, endPoint y: 81, distance: 37.5
click at [605, 81] on li "Sep No report is available for this period. New months are usually published 5 …" at bounding box center [613, 81] width 26 height 13
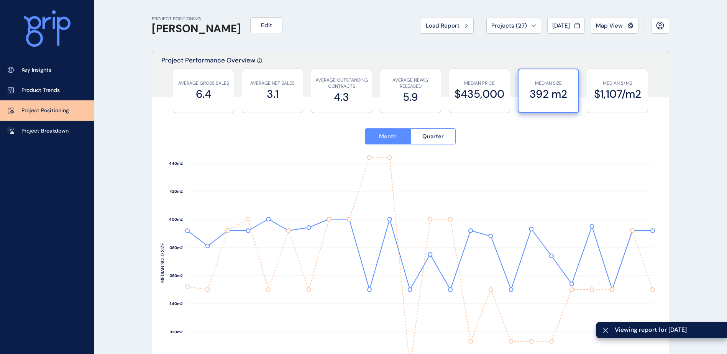
type input "**********"
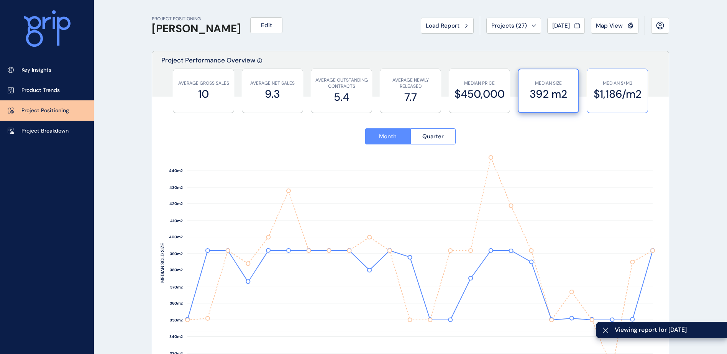
click at [623, 89] on label "$1,186/m2" at bounding box center [617, 94] width 53 height 15
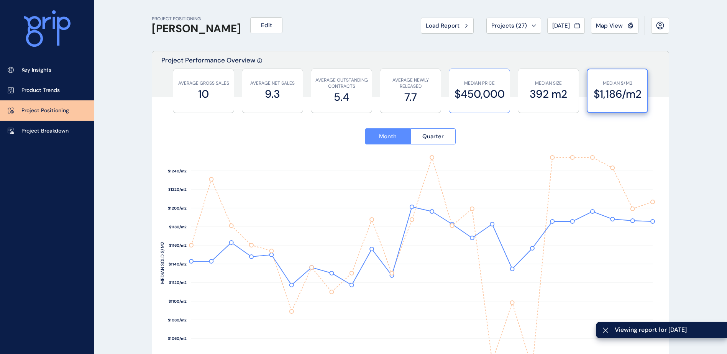
click at [482, 93] on label "$450,000" at bounding box center [479, 94] width 53 height 15
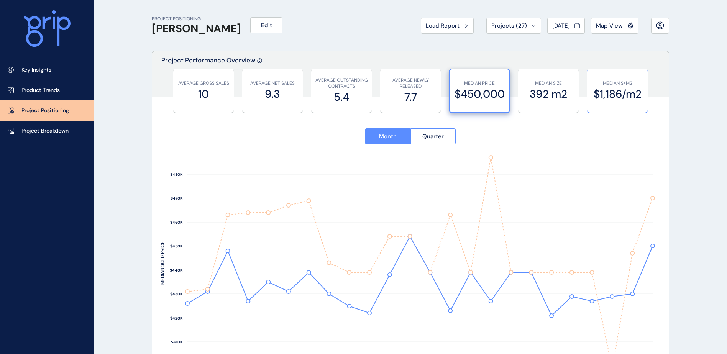
click at [594, 91] on label "$1,186/m2" at bounding box center [617, 94] width 53 height 15
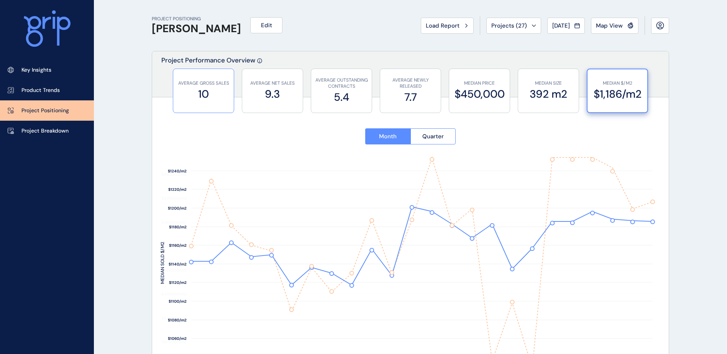
click at [223, 95] on label "10" at bounding box center [203, 94] width 53 height 15
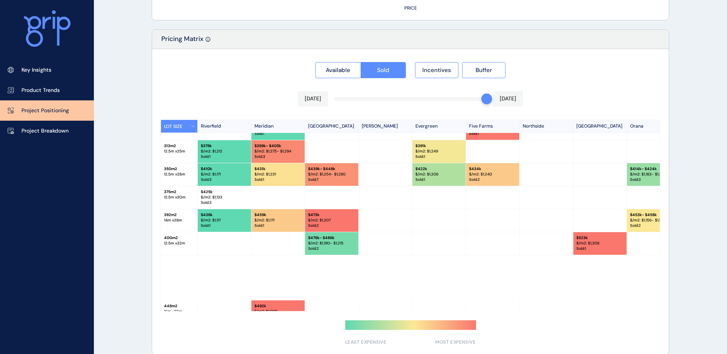
scroll to position [707, 0]
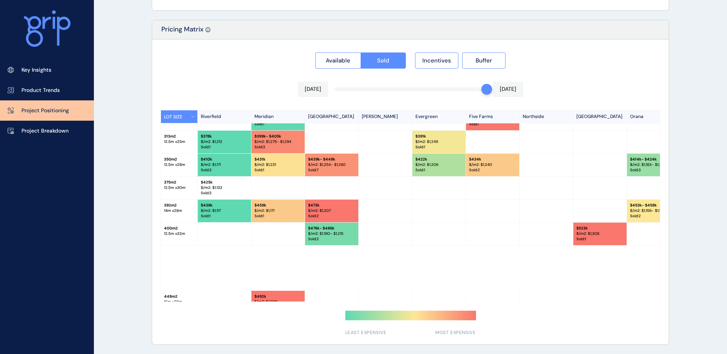
drag, startPoint x: 70, startPoint y: 97, endPoint x: 78, endPoint y: 106, distance: 11.4
click at [70, 97] on link "Product Trends" at bounding box center [47, 90] width 94 height 20
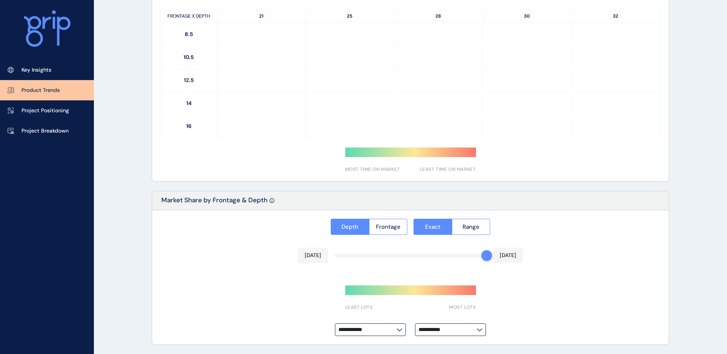
type input "**********"
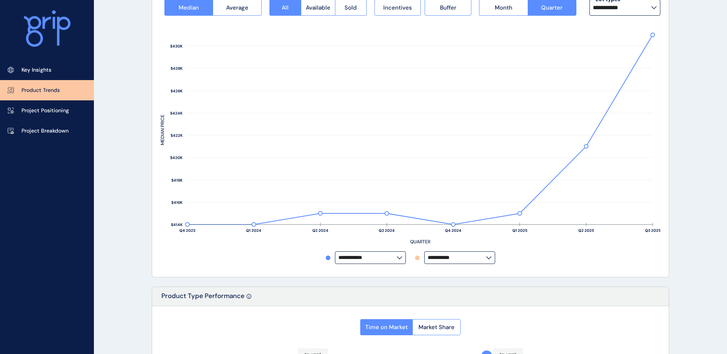
scroll to position [38, 0]
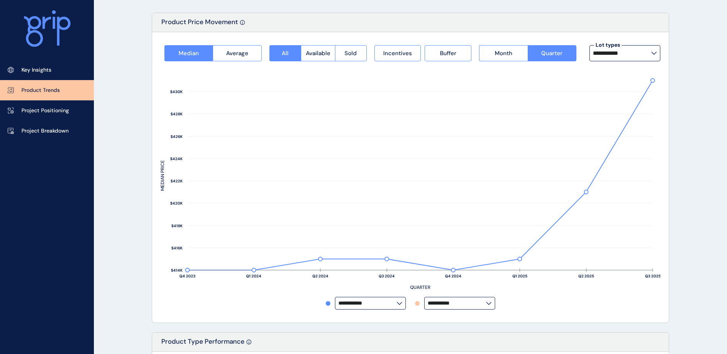
click at [658, 51] on label "**********" at bounding box center [624, 53] width 71 height 16
click at [637, 94] on div "14m x 28m 247 lots sold" at bounding box center [624, 93] width 71 height 19
type input "*********"
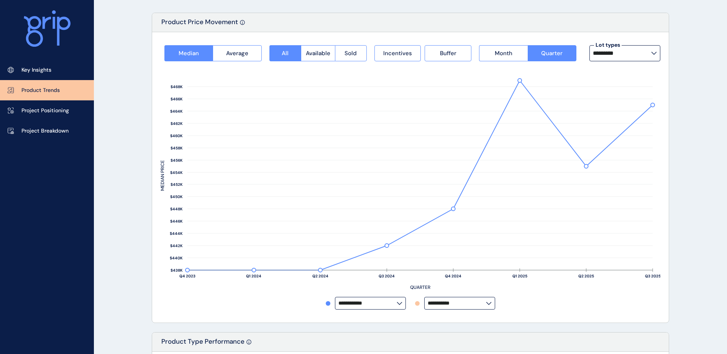
click at [639, 53] on input "*********" at bounding box center [622, 53] width 58 height 6
click at [633, 109] on div "14m x 32m 208 lots sold" at bounding box center [624, 112] width 71 height 19
type input "*********"
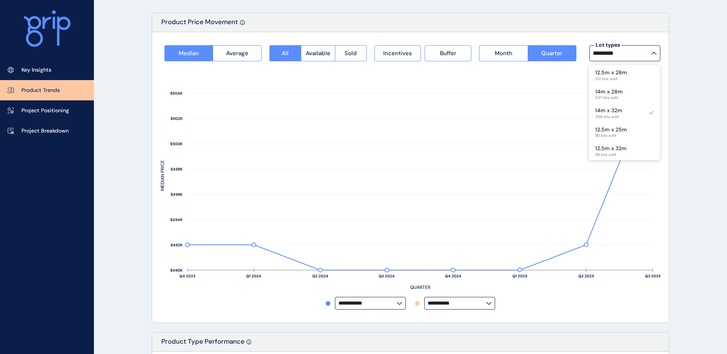
click at [651, 51] on label "*********" at bounding box center [624, 53] width 71 height 16
click at [651, 51] on input "*********" at bounding box center [622, 53] width 58 height 6
click at [651, 51] on label "*********" at bounding box center [624, 53] width 71 height 16
click at [638, 74] on div "12.5m x 28m 313 lots sold" at bounding box center [624, 74] width 71 height 19
type input "**********"
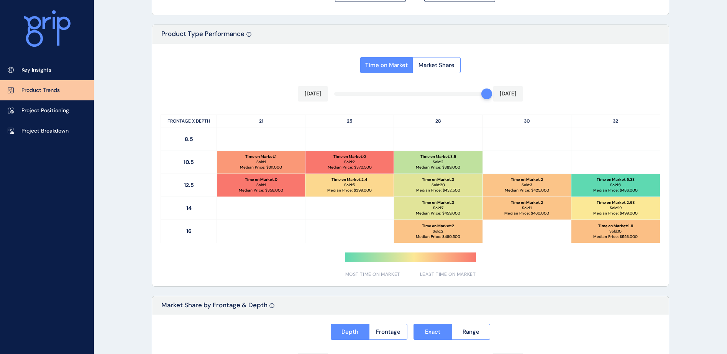
scroll to position [345, 0]
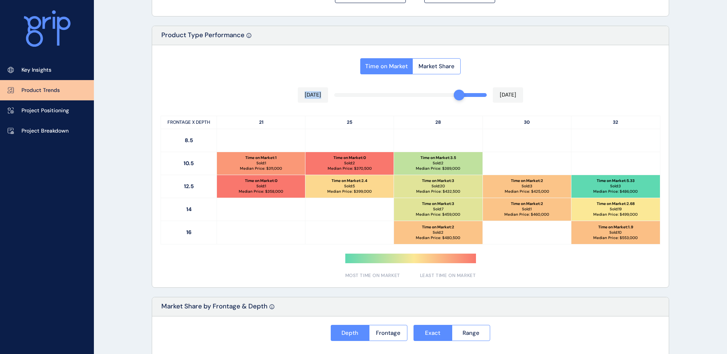
drag, startPoint x: 479, startPoint y: 94, endPoint x: 450, endPoint y: 94, distance: 29.1
click at [450, 94] on div "Time on Market Market Share [DATE] [DATE] FRONTAGE X DEPTH 21 25 28 30 32 8.5 1…" at bounding box center [410, 166] width 517 height 242
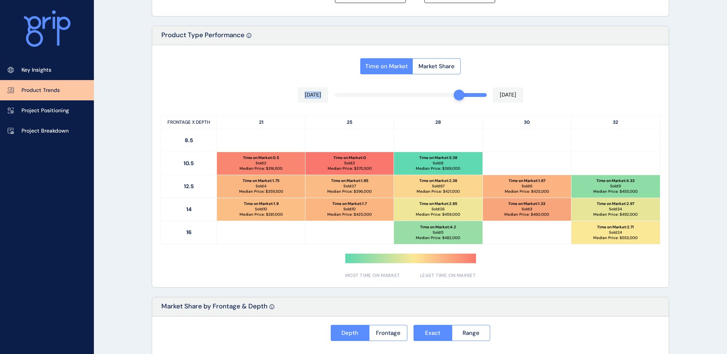
click at [235, 82] on div "Time on Market Market Share [DATE] [DATE] FRONTAGE X DEPTH 21 25 28 30 32 8.5 1…" at bounding box center [410, 166] width 517 height 242
click at [434, 67] on span "Market Share" at bounding box center [436, 66] width 36 height 8
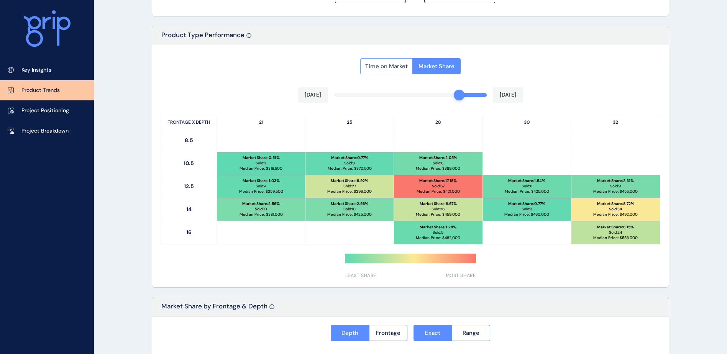
click at [404, 66] on span "Time on Market" at bounding box center [386, 66] width 43 height 8
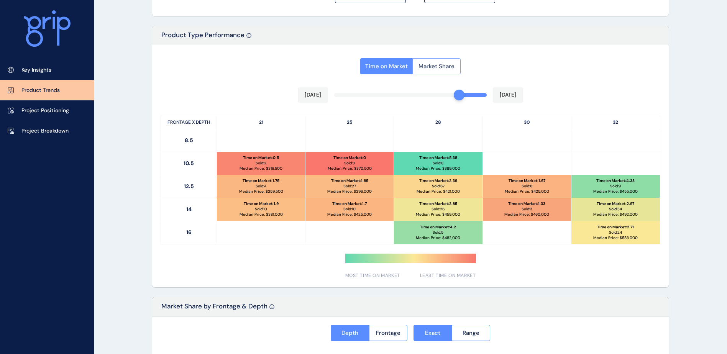
click at [425, 63] on span "Market Share" at bounding box center [436, 66] width 36 height 8
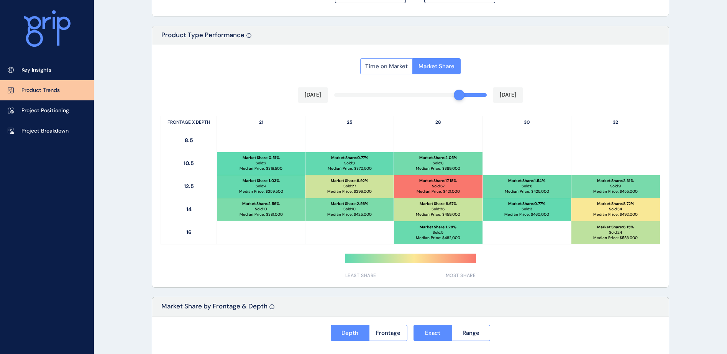
click at [398, 72] on button "Time on Market" at bounding box center [386, 66] width 52 height 16
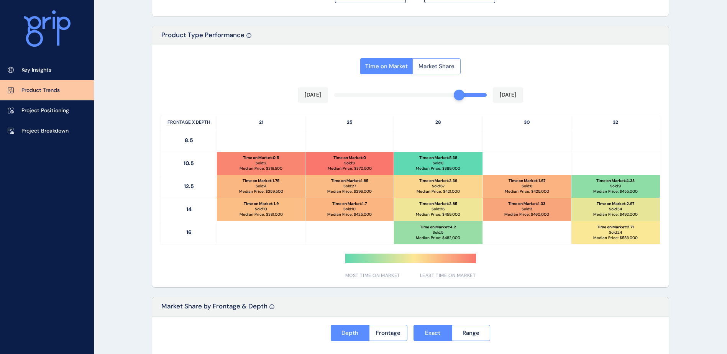
click at [425, 67] on span "Market Share" at bounding box center [436, 66] width 36 height 8
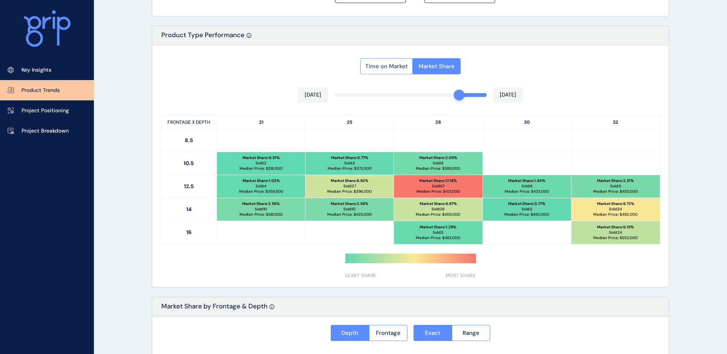
click at [386, 67] on span "Time on Market" at bounding box center [386, 66] width 43 height 8
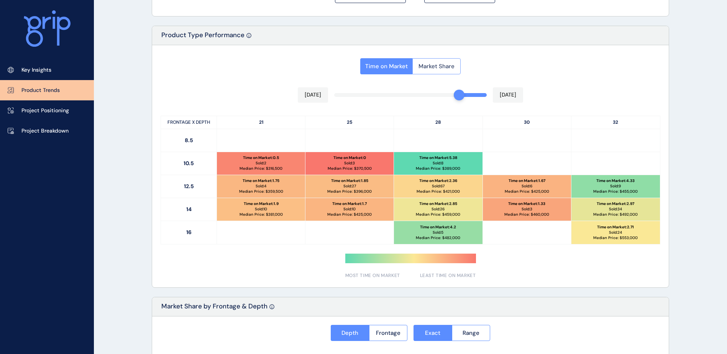
click at [415, 66] on button "Market Share" at bounding box center [436, 66] width 48 height 16
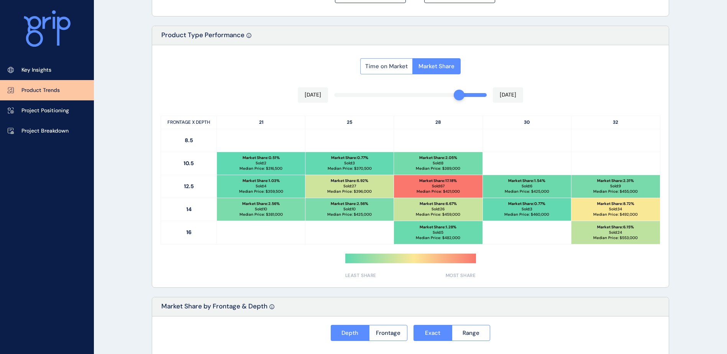
click at [392, 65] on span "Time on Market" at bounding box center [386, 66] width 43 height 8
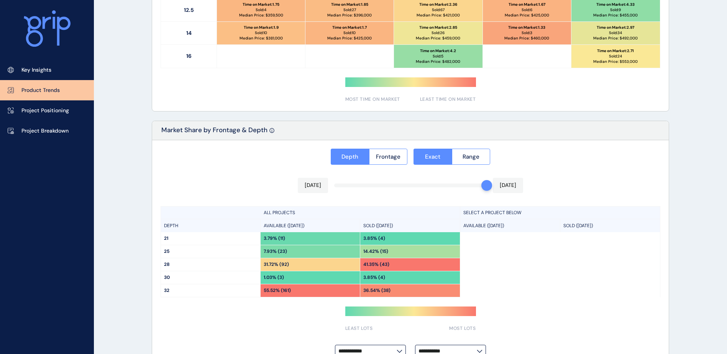
scroll to position [543, 0]
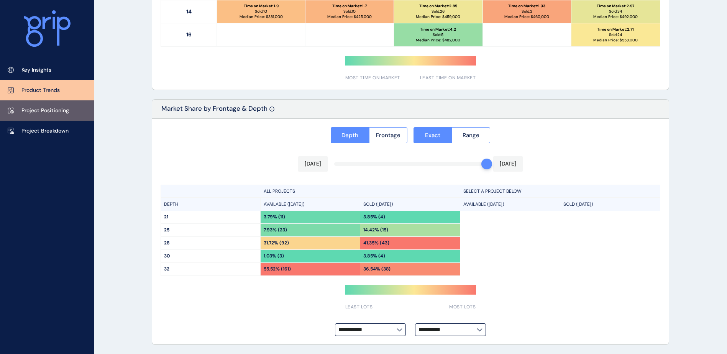
click at [49, 115] on link "Project Positioning" at bounding box center [47, 110] width 94 height 20
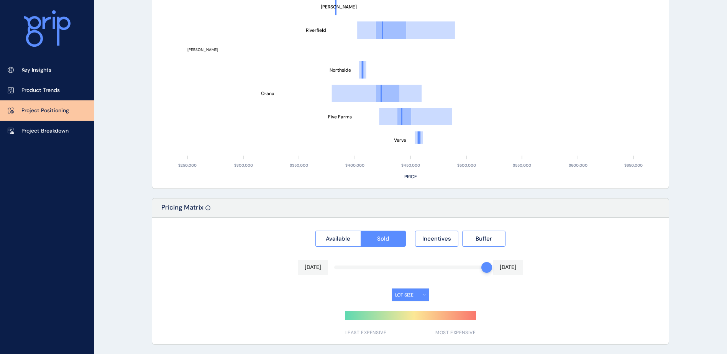
type input "**********"
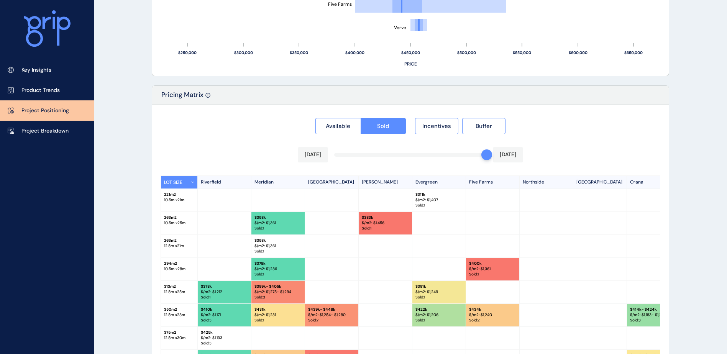
scroll to position [658, 0]
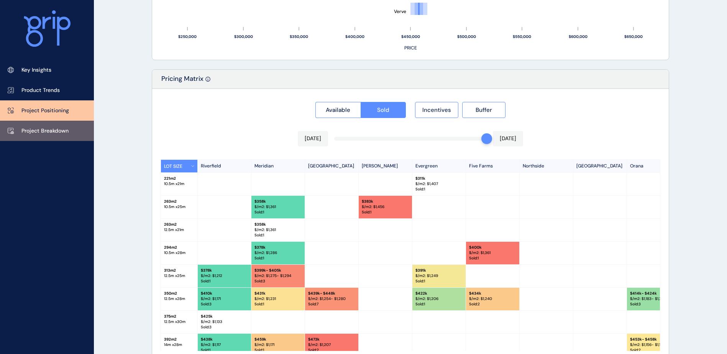
click at [57, 134] on p "Project Breakdown" at bounding box center [44, 131] width 47 height 8
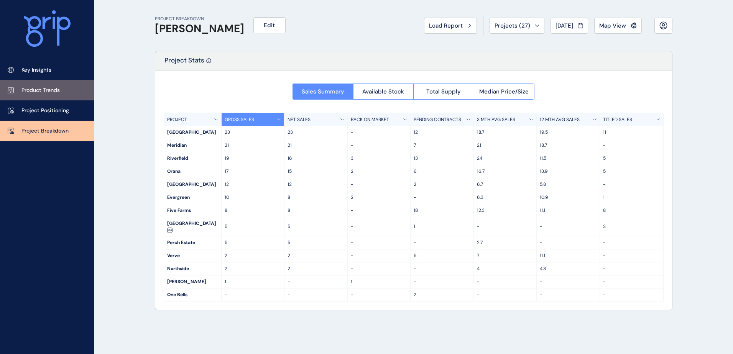
click at [60, 95] on link "Product Trends" at bounding box center [47, 90] width 94 height 20
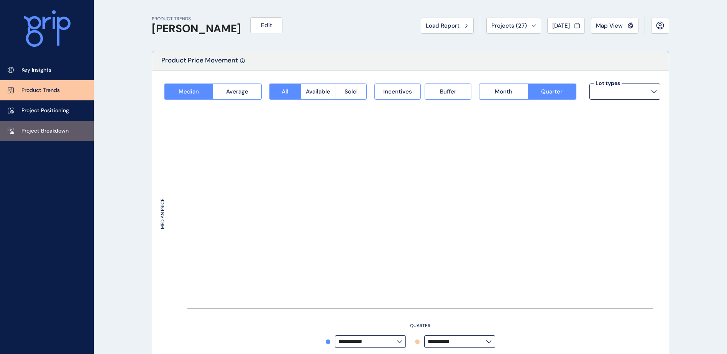
type input "**********"
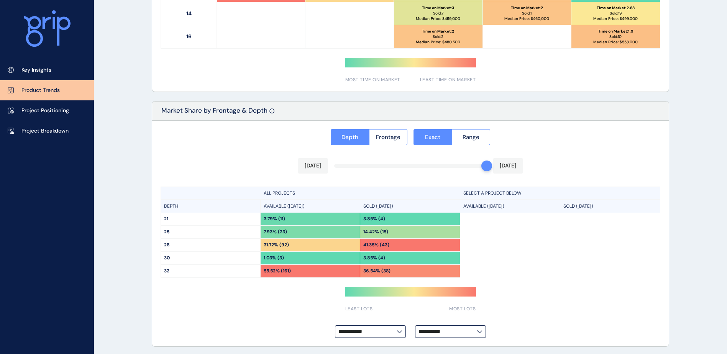
scroll to position [543, 0]
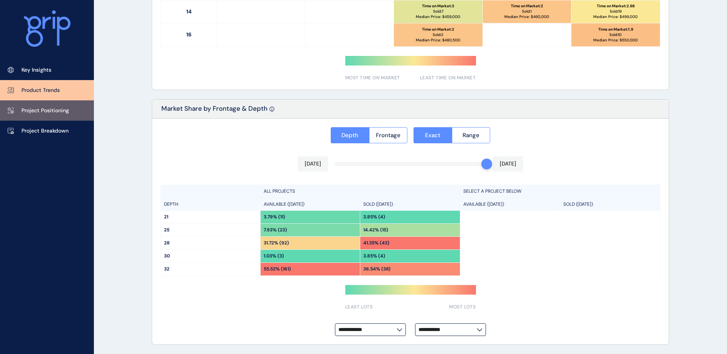
click at [34, 109] on p "Project Positioning" at bounding box center [45, 111] width 48 height 8
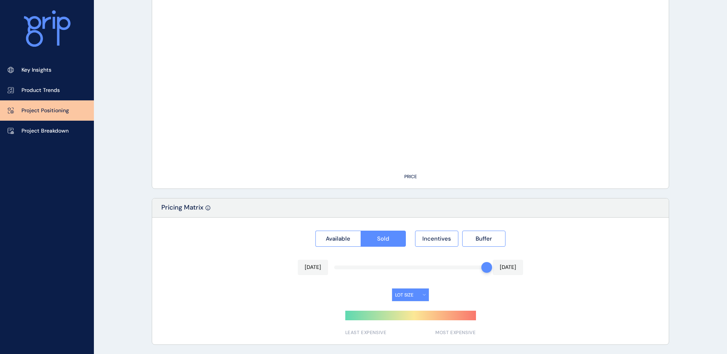
type input "**********"
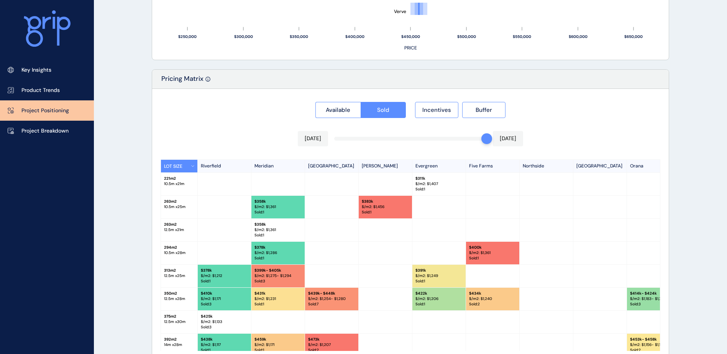
scroll to position [696, 0]
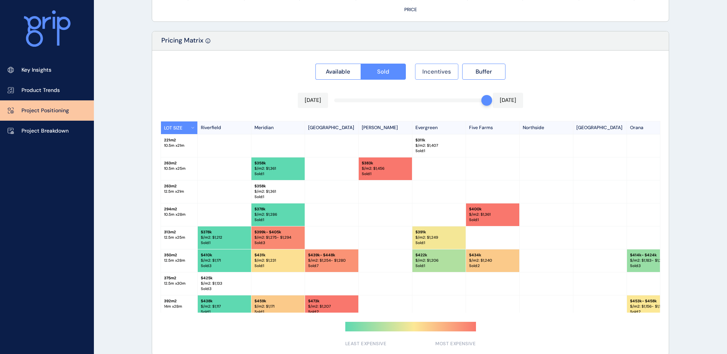
click at [428, 73] on span "Incentives" at bounding box center [436, 72] width 29 height 8
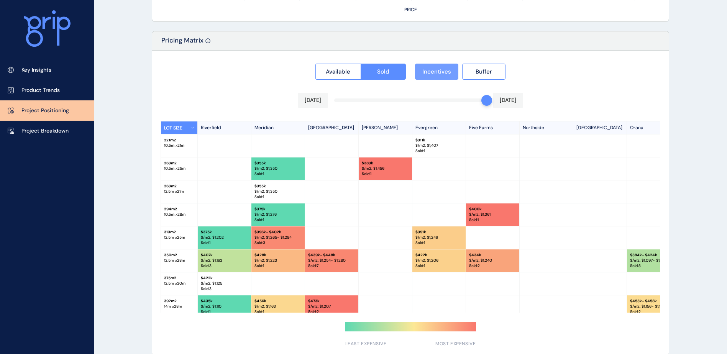
click at [433, 75] on button "Incentives" at bounding box center [436, 72] width 43 height 16
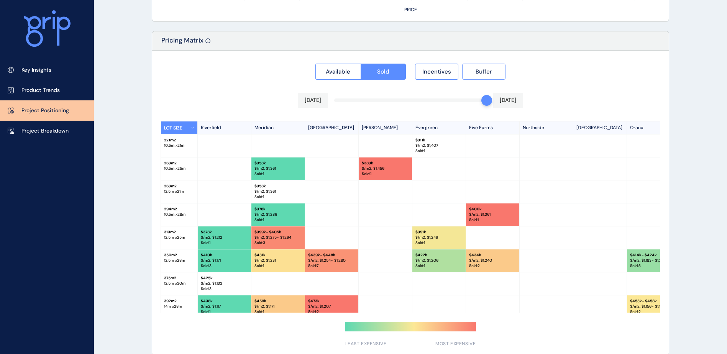
click at [496, 75] on button "Buffer" at bounding box center [483, 72] width 43 height 16
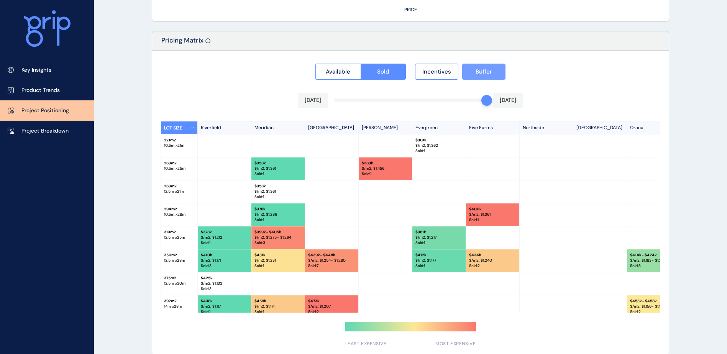
click at [484, 75] on span "Buffer" at bounding box center [484, 72] width 16 height 8
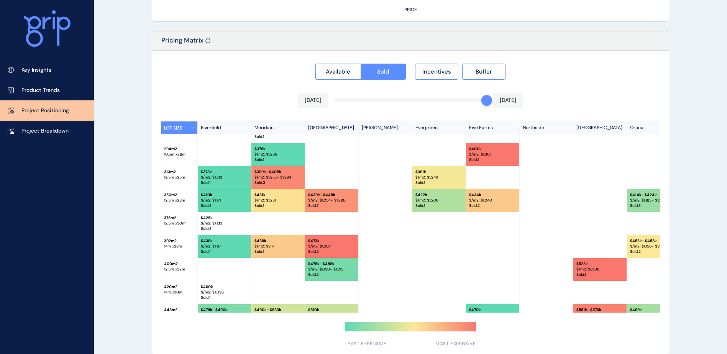
scroll to position [77, 0]
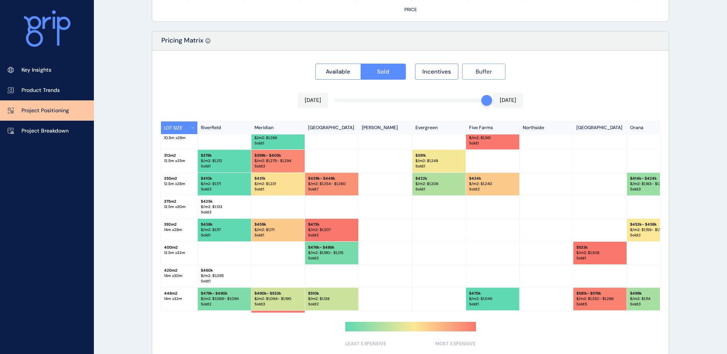
click at [476, 77] on button "Buffer" at bounding box center [483, 72] width 43 height 16
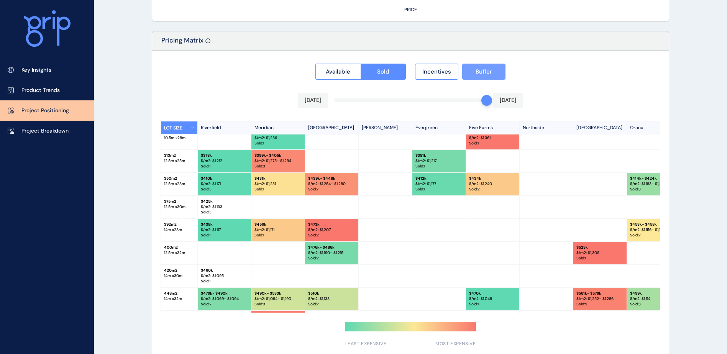
click at [476, 77] on button "Buffer" at bounding box center [483, 72] width 43 height 16
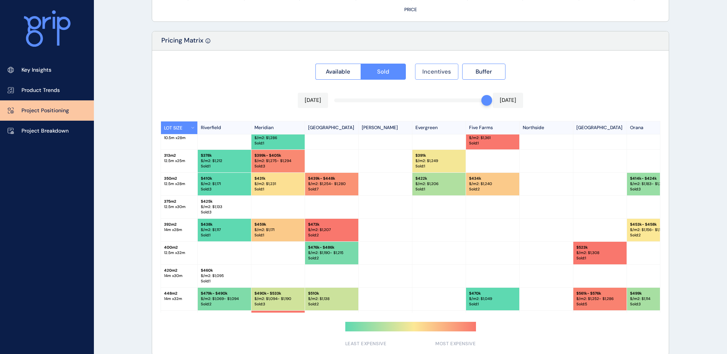
click at [442, 77] on button "Incentives" at bounding box center [436, 72] width 43 height 16
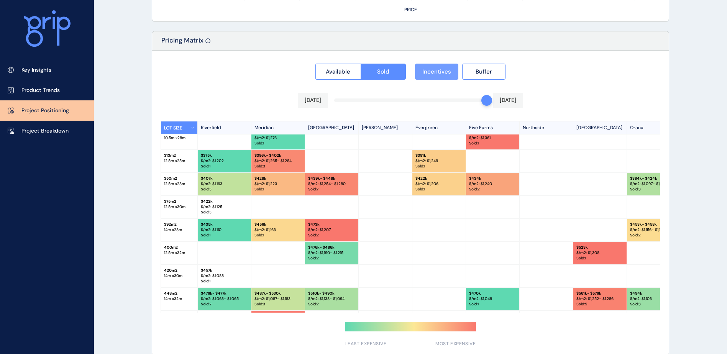
click at [442, 77] on button "Incentives" at bounding box center [436, 72] width 43 height 16
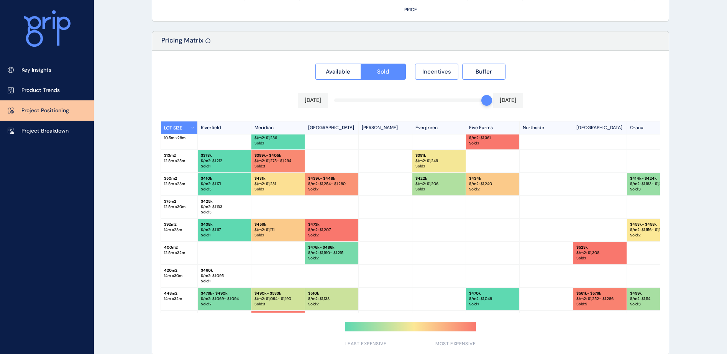
click at [442, 77] on button "Incentives" at bounding box center [436, 72] width 43 height 16
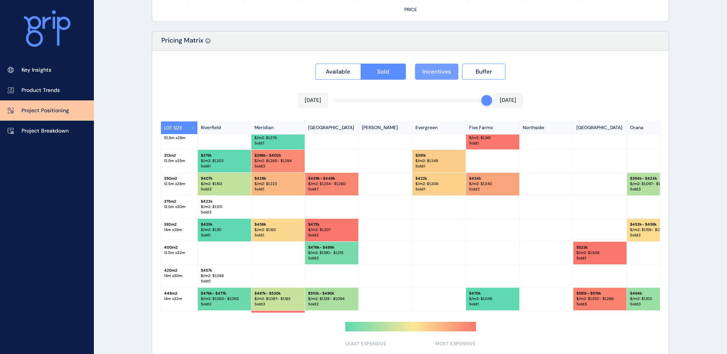
click at [442, 77] on button "Incentives" at bounding box center [436, 72] width 43 height 16
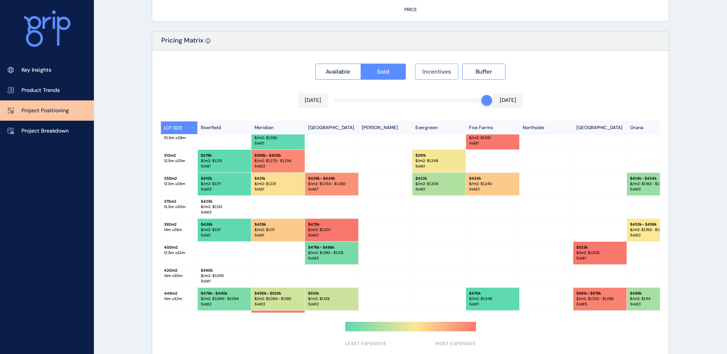
click at [442, 77] on button "Incentives" at bounding box center [436, 72] width 43 height 16
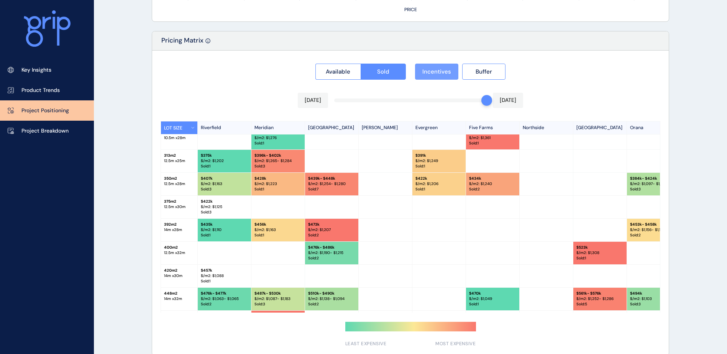
click at [442, 77] on button "Incentives" at bounding box center [436, 72] width 43 height 16
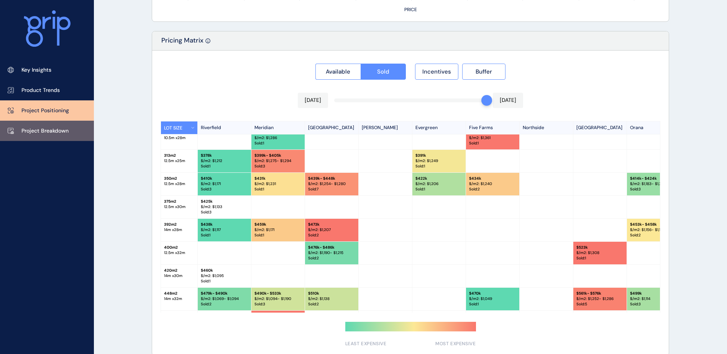
click at [56, 125] on link "Project Breakdown" at bounding box center [47, 131] width 94 height 20
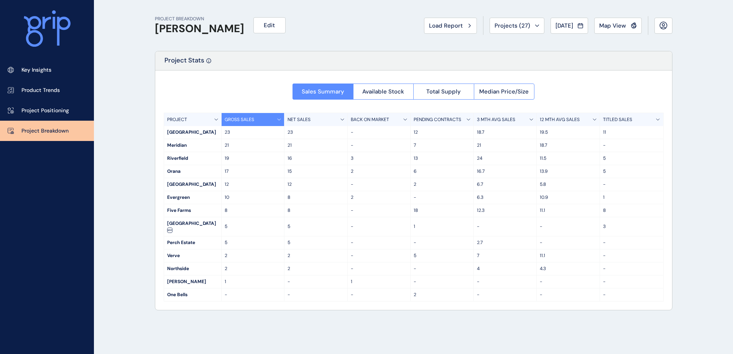
click at [506, 118] on p "3 MTH AVG SALES" at bounding box center [496, 119] width 38 height 7
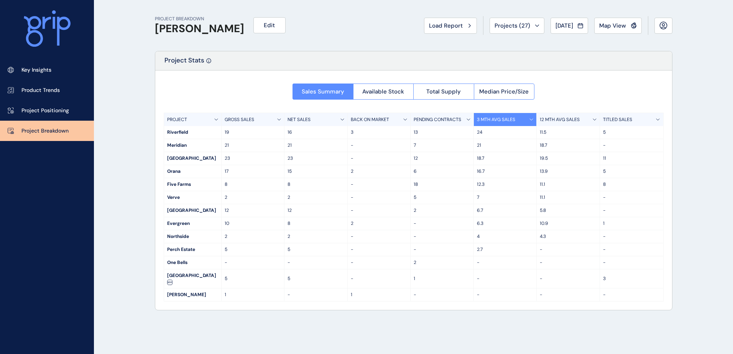
click at [548, 122] on p "12 MTH AVG SALES" at bounding box center [560, 119] width 40 height 7
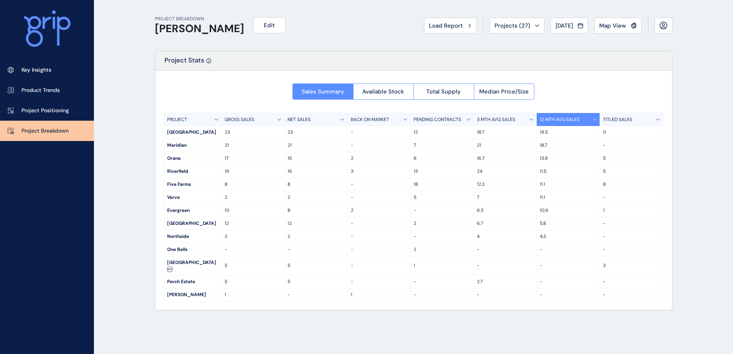
click at [255, 116] on div "GROSS SALES" at bounding box center [252, 119] width 63 height 13
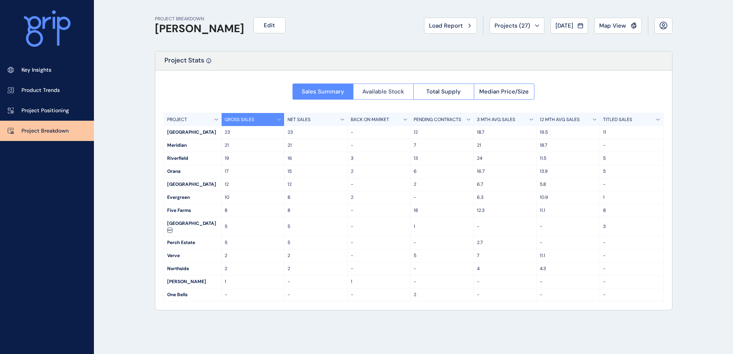
click at [375, 89] on span "Available Stock" at bounding box center [383, 92] width 42 height 8
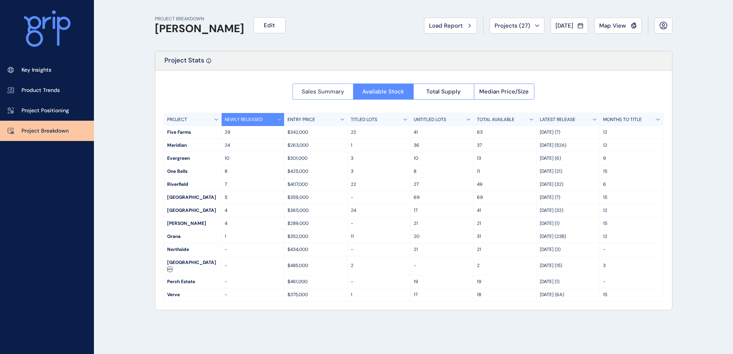
click at [336, 92] on span "Sales Summary" at bounding box center [323, 92] width 43 height 8
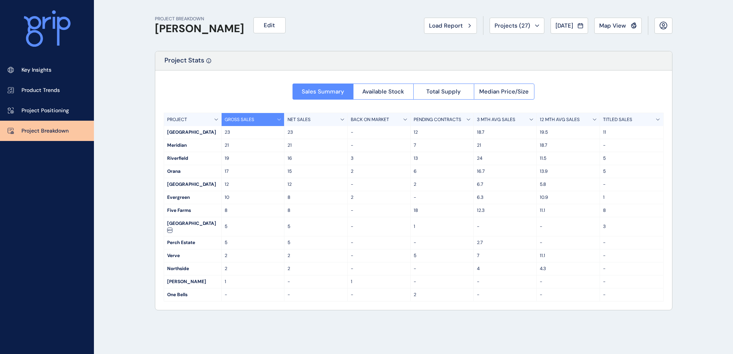
click at [367, 95] on span "Available Stock" at bounding box center [383, 92] width 42 height 8
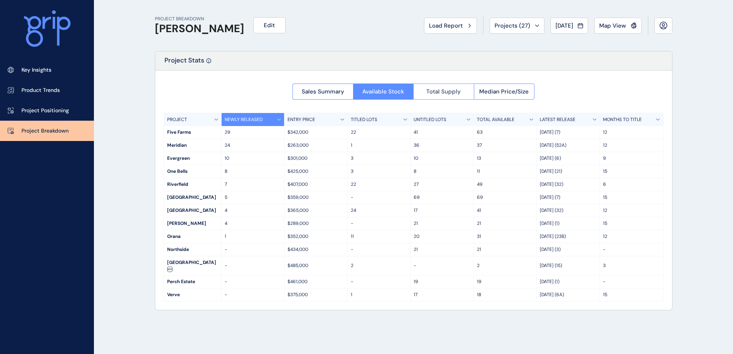
click at [436, 94] on span "Total Supply" at bounding box center [443, 92] width 34 height 8
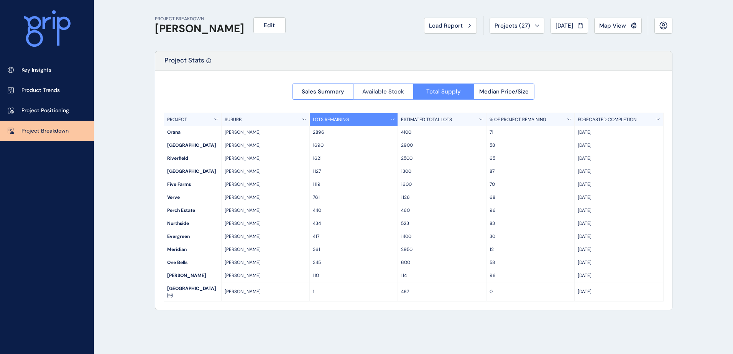
click at [367, 94] on span "Available Stock" at bounding box center [383, 92] width 42 height 8
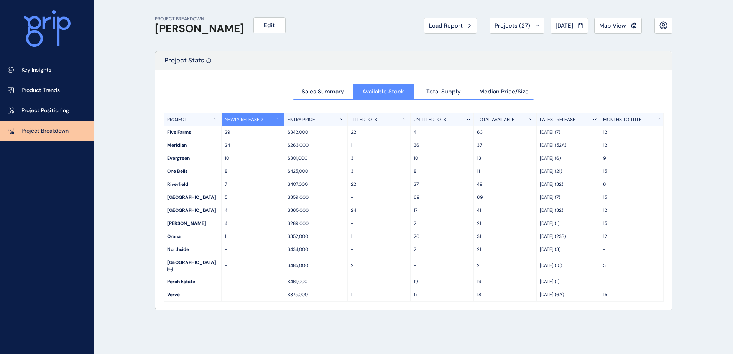
click at [372, 124] on div "TITLED LOTS" at bounding box center [379, 119] width 63 height 13
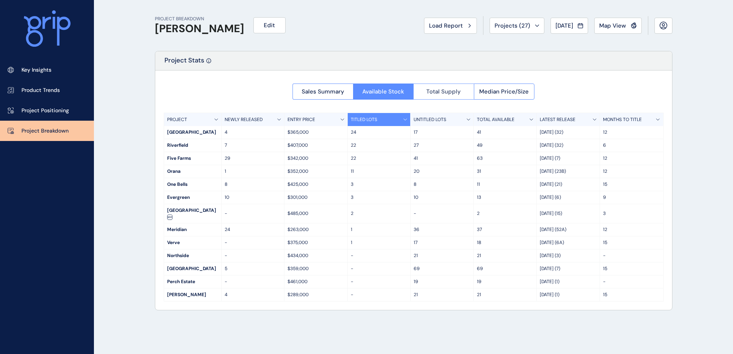
click at [445, 98] on button "Total Supply" at bounding box center [443, 92] width 61 height 16
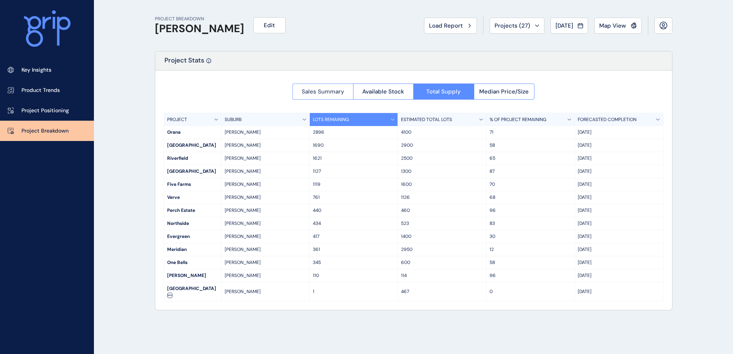
click at [315, 93] on span "Sales Summary" at bounding box center [323, 92] width 43 height 8
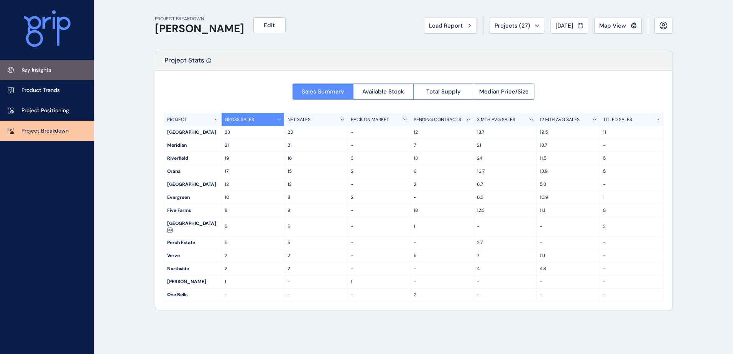
click at [57, 70] on link "Key Insights" at bounding box center [47, 70] width 94 height 20
